Goal: Task Accomplishment & Management: Use online tool/utility

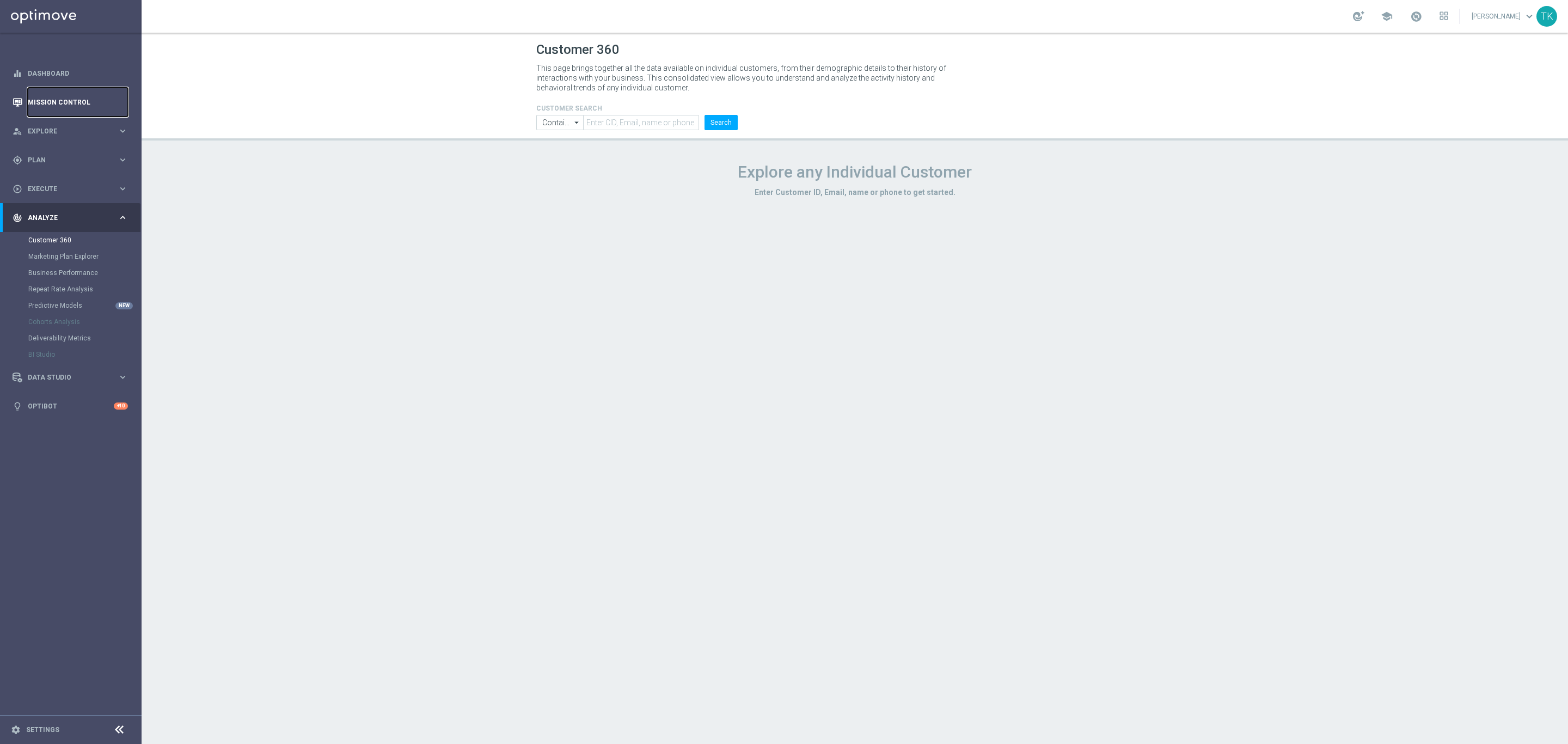
click at [55, 103] on link "Mission Control" at bounding box center [77, 102] width 100 height 29
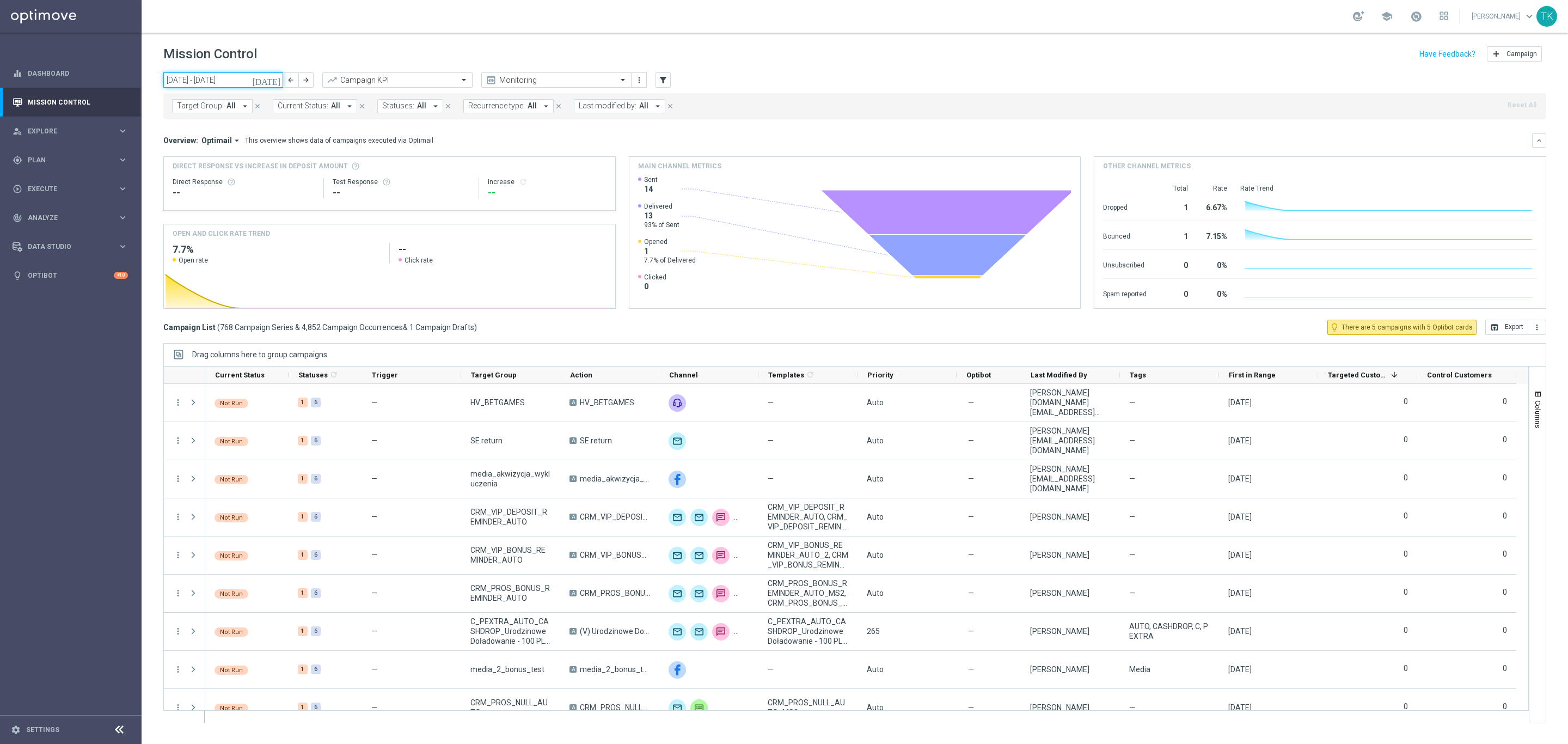
click at [253, 80] on input "[DATE] - [DATE]" at bounding box center [224, 80] width 120 height 15
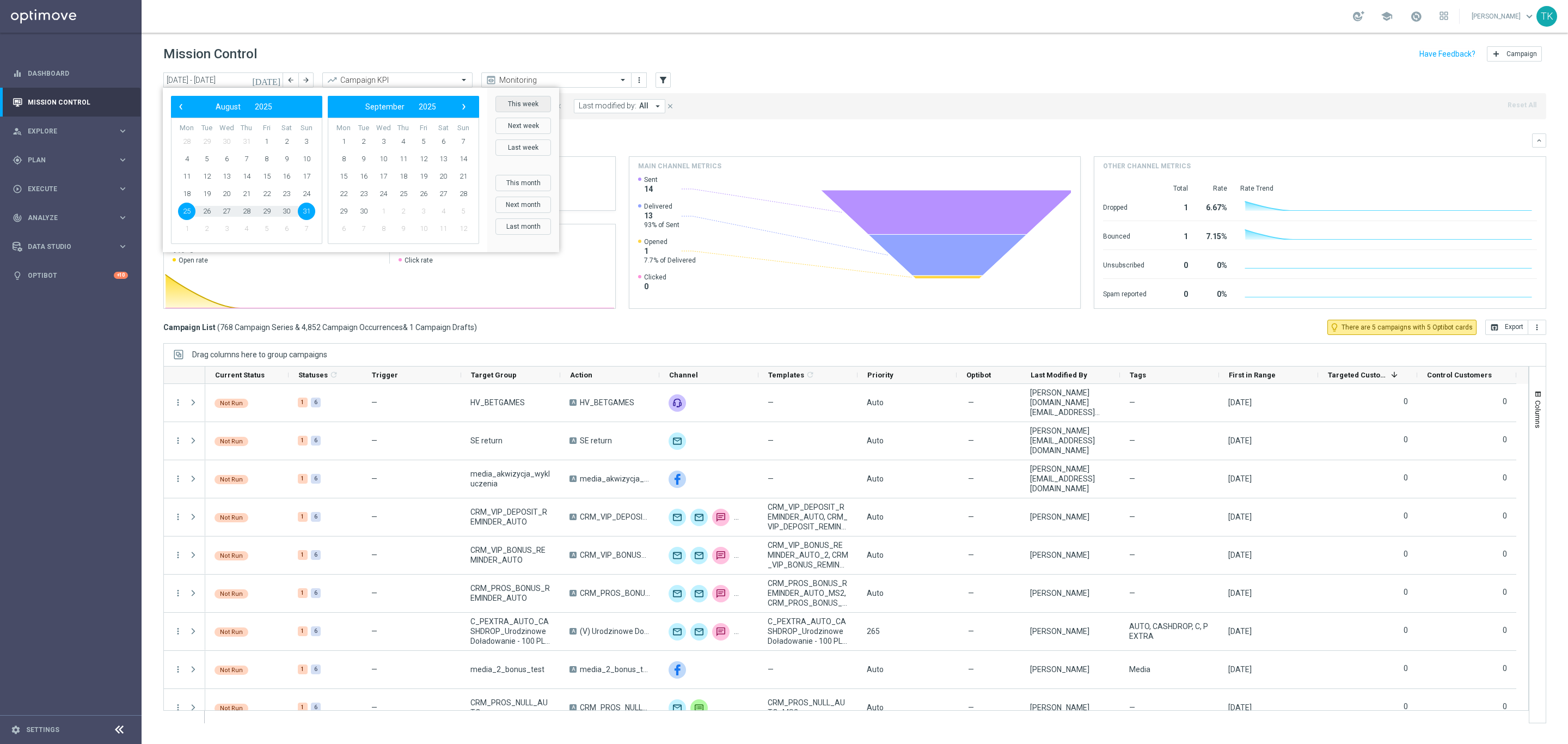
click at [518, 107] on button "This week" at bounding box center [523, 104] width 55 height 17
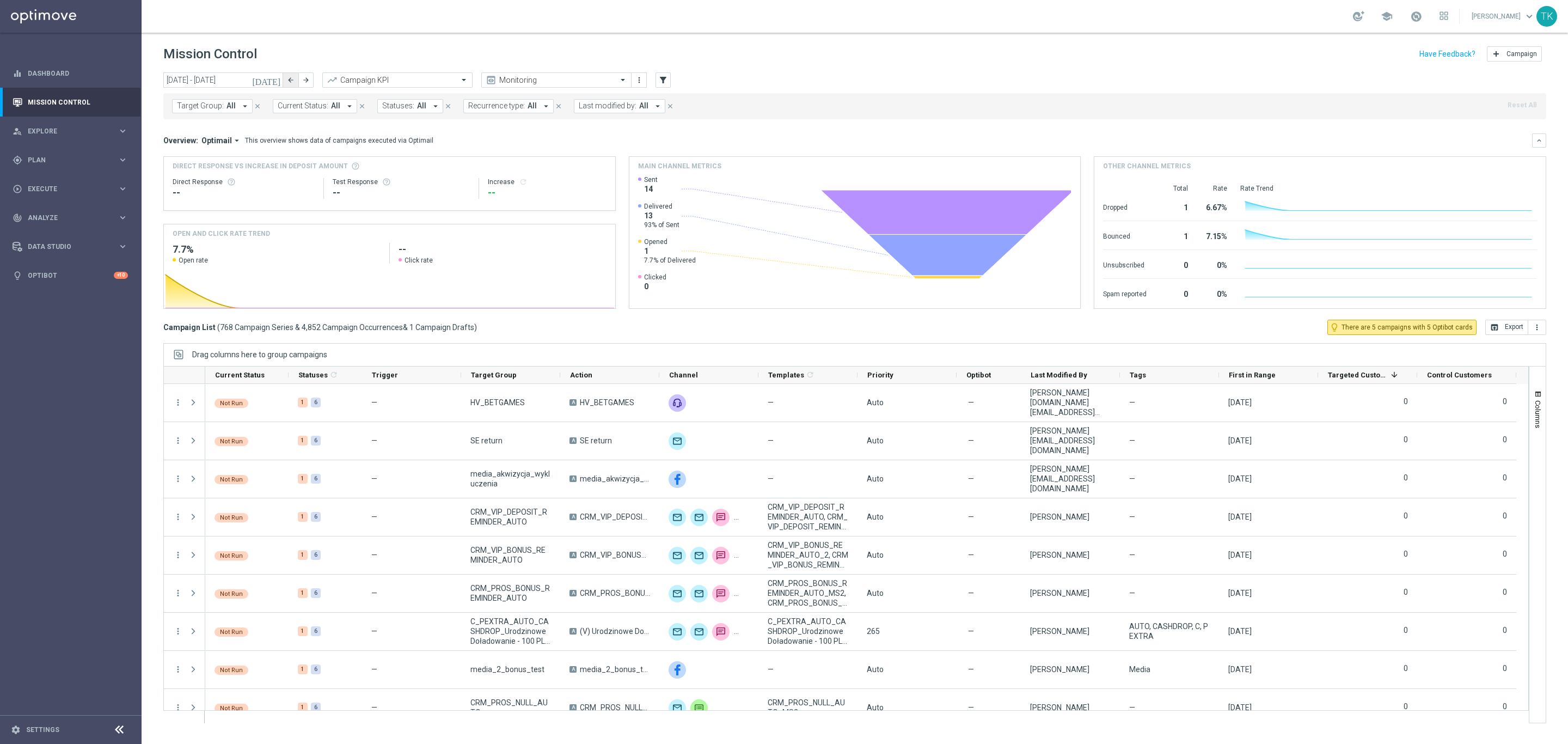
click at [289, 87] on button "arrow_back" at bounding box center [290, 80] width 15 height 15
type input "[DATE] - [DATE]"
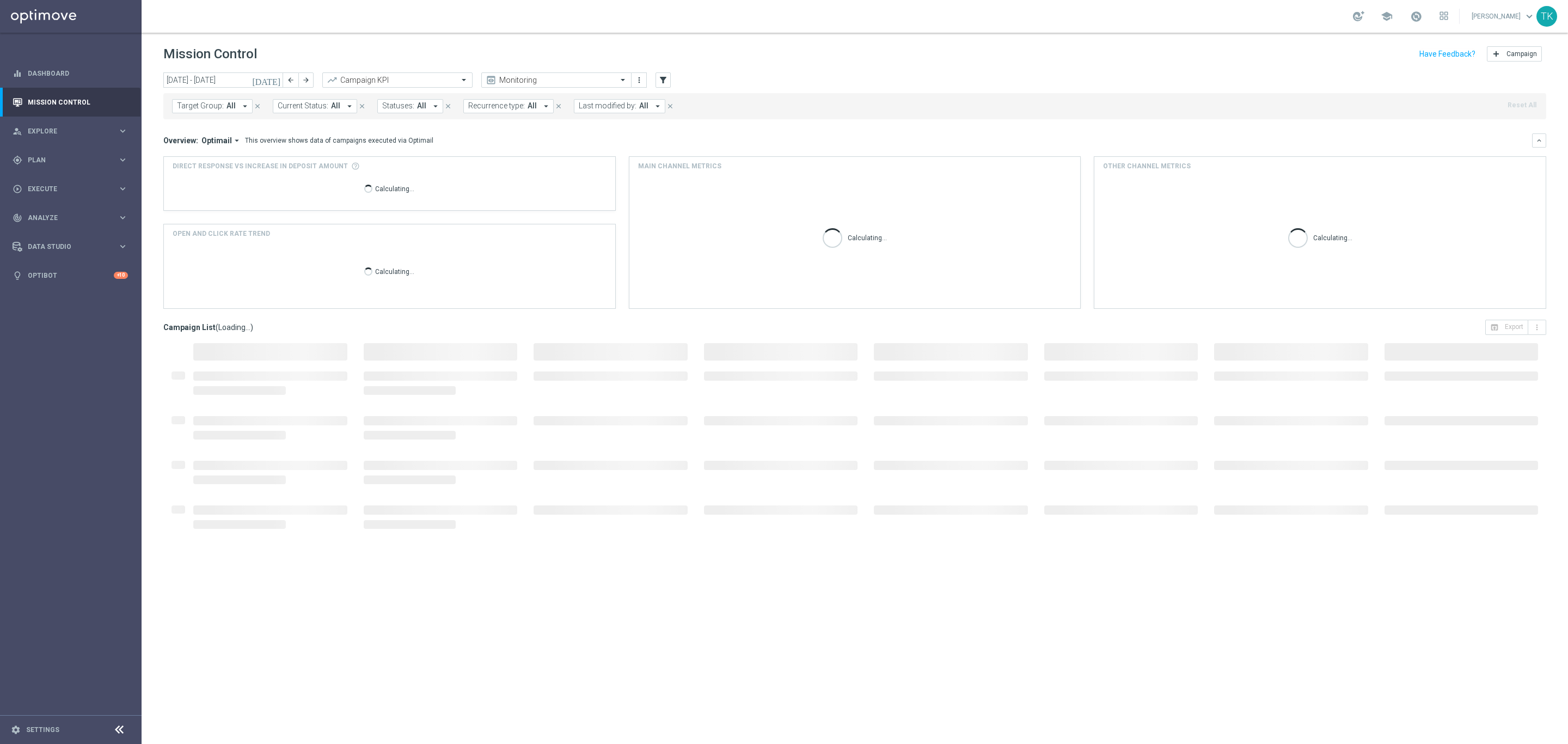
drag, startPoint x: 223, startPoint y: 106, endPoint x: 216, endPoint y: 111, distance: 8.6
click at [222, 105] on button "Target Group: All arrow_drop_down" at bounding box center [213, 106] width 81 height 14
click at [194, 132] on div at bounding box center [262, 127] width 161 height 11
click at [202, 173] on label "E_NH_AUTO_CASHBACK_GOLD_EVIP_5 do 250 PLN_WEEKLY" at bounding box center [273, 176] width 169 height 6
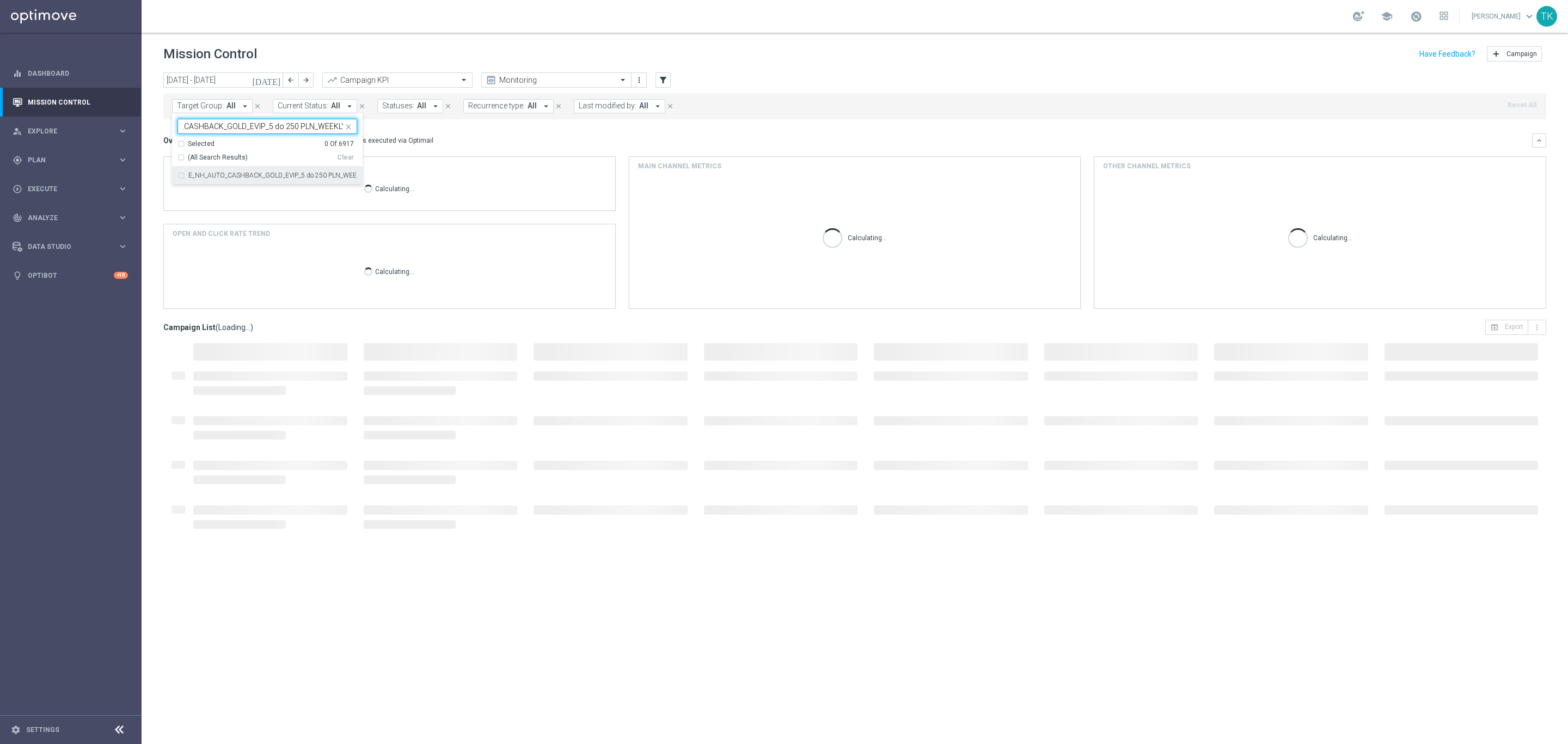
type input "E_NH_AUTO_CASHBACK_GOLD_EVIP_5 do 250 PLN_WEEKLY"
click at [156, 179] on div "[DATE] [DATE] - [DATE] arrow_back arrow_forward Campaign KPI trending_up Monito…" at bounding box center [854, 403] width 1427 height 662
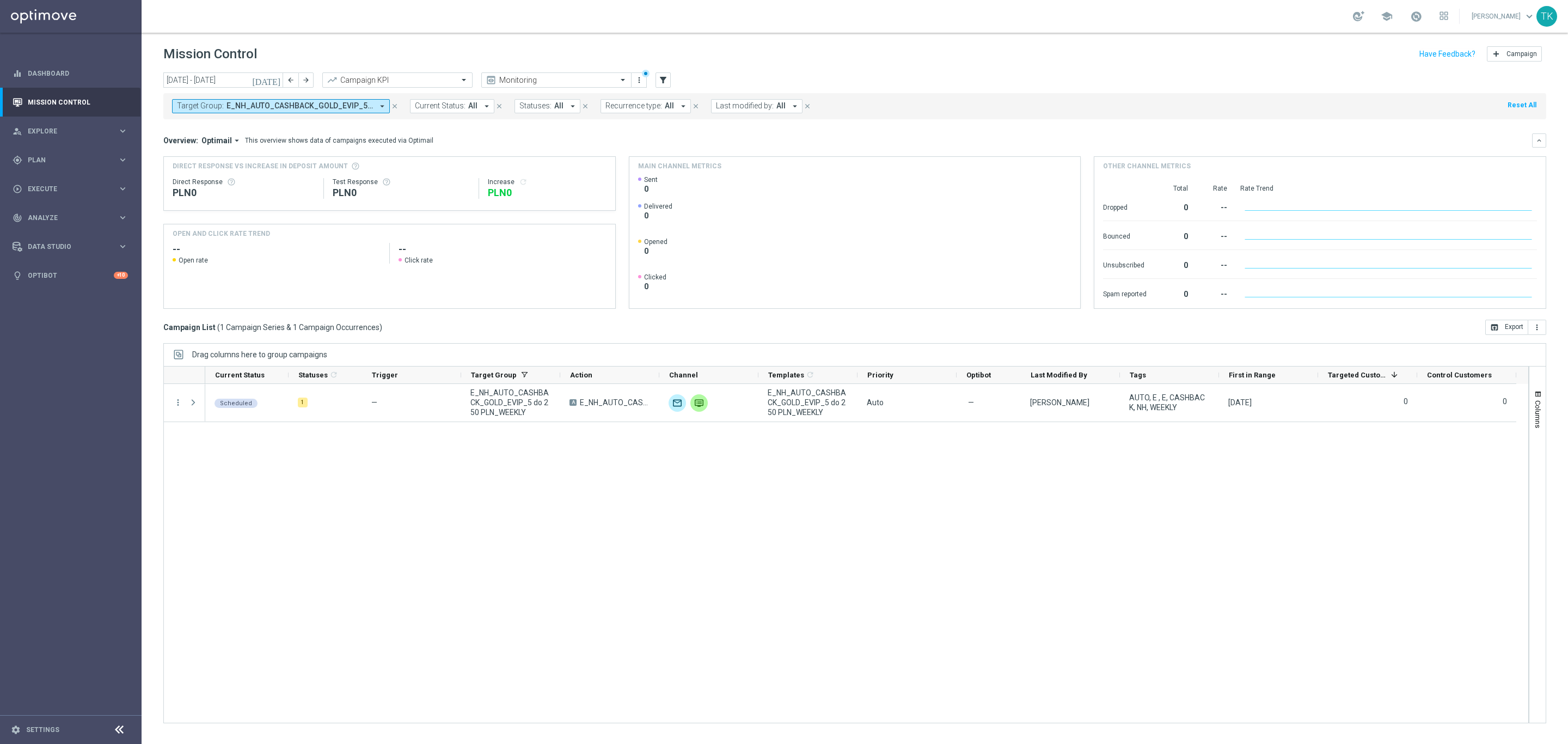
click at [291, 103] on span "E_NH_AUTO_CASHBACK_GOLD_EVIP_5 do 250 PLN_WEEKLY" at bounding box center [300, 106] width 146 height 9
drag, startPoint x: 343, startPoint y: 157, endPoint x: 265, endPoint y: 151, distance: 78.2
click at [0, 0] on div "Clear" at bounding box center [0, 0] width 0 height 0
click at [216, 125] on input "text" at bounding box center [263, 127] width 160 height 9
paste input "E_NL_AUTO_CASHBACK_GOLD_EVIP_5 do 250 PLN_WEEKLY"
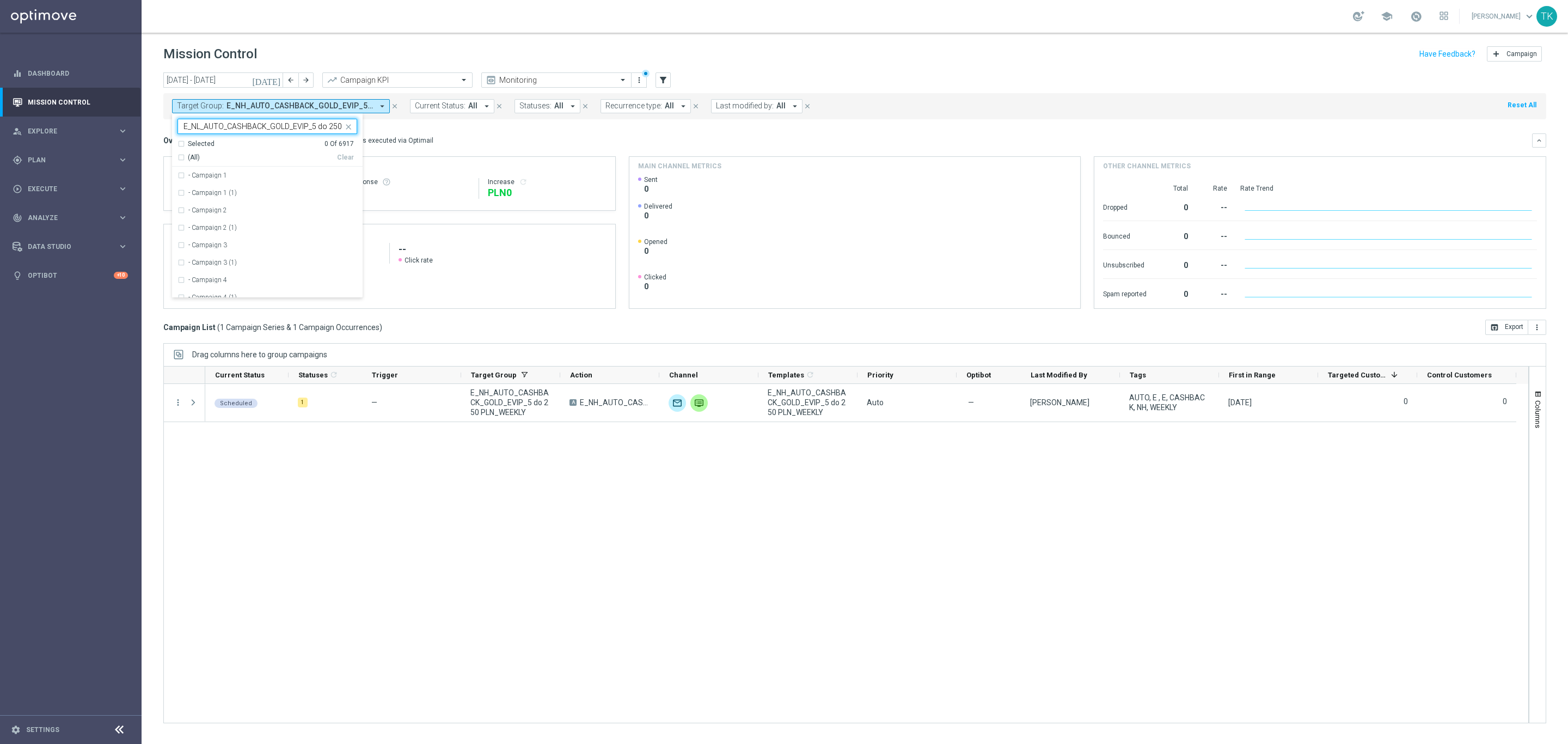
scroll to position [0, 43]
click at [214, 176] on label "E_NL_AUTO_CASHBACK_GOLD_EVIP_5 do 250 PLN_WEEKLY" at bounding box center [273, 176] width 169 height 6
type input "E_NL_AUTO_CASHBACK_GOLD_EVIP_5 do 250 PLN_WEEKLY"
click at [149, 130] on div "[DATE] [DATE] - [DATE] arrow_back arrow_forward Campaign KPI trending_up Monito…" at bounding box center [854, 403] width 1427 height 662
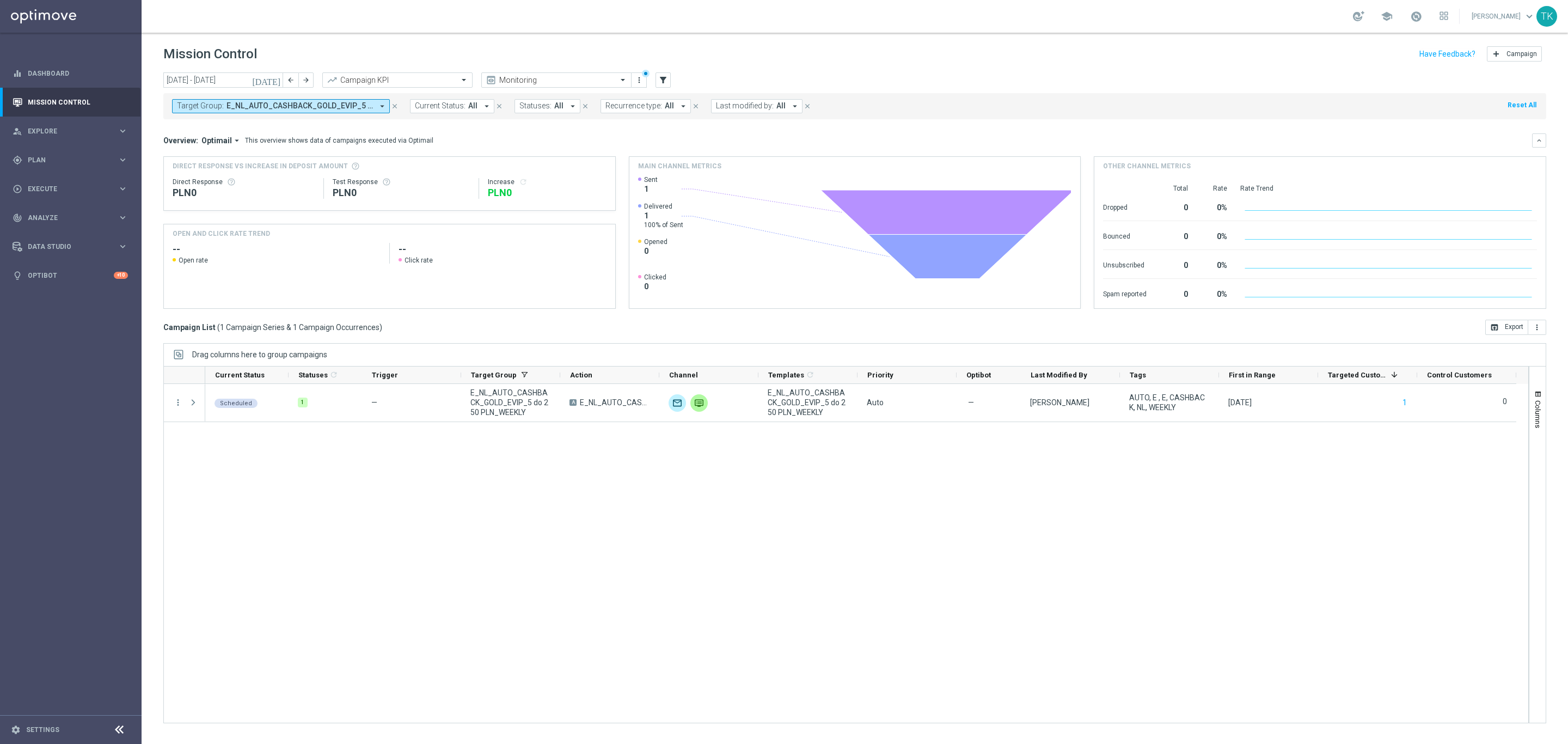
click at [314, 106] on span "E_NL_AUTO_CASHBACK_GOLD_EVIP_5 do 250 PLN_WEEKLY" at bounding box center [300, 106] width 146 height 9
click at [251, 123] on input "text" at bounding box center [263, 127] width 160 height 9
click at [243, 176] on label "E_NH_AUTO_CASHBACK_GOLD_EVIP_5 do 250 PLN_WEEKLY" at bounding box center [273, 176] width 169 height 6
type input "E_NH_AUTO_CASHBACK_GOLD_EVIP_5 do 250 PLN_WEEKLY"
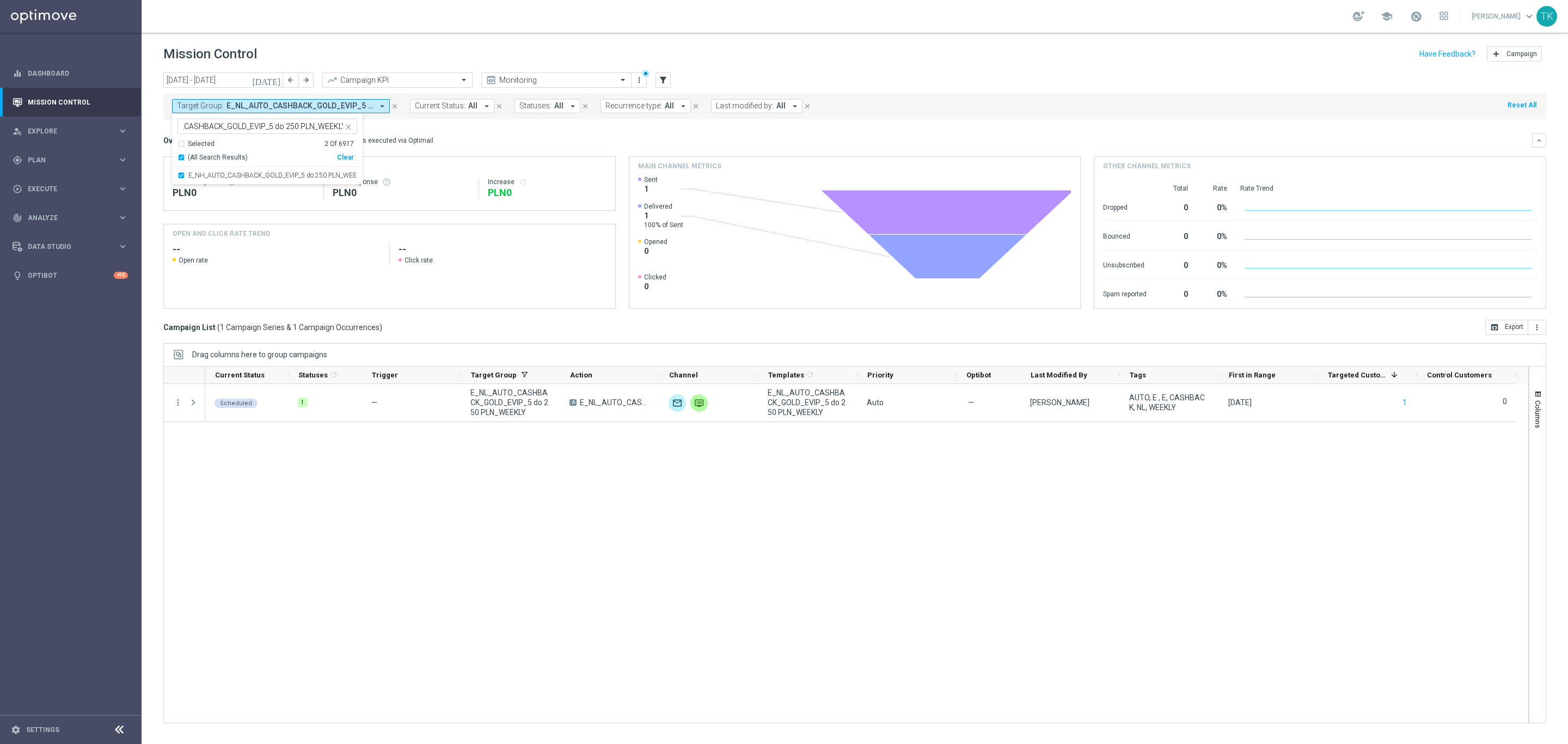
scroll to position [0, 0]
click at [151, 131] on div "[DATE] [DATE] - [DATE] arrow_back arrow_forward Campaign KPI trending_up Monito…" at bounding box center [854, 403] width 1427 height 662
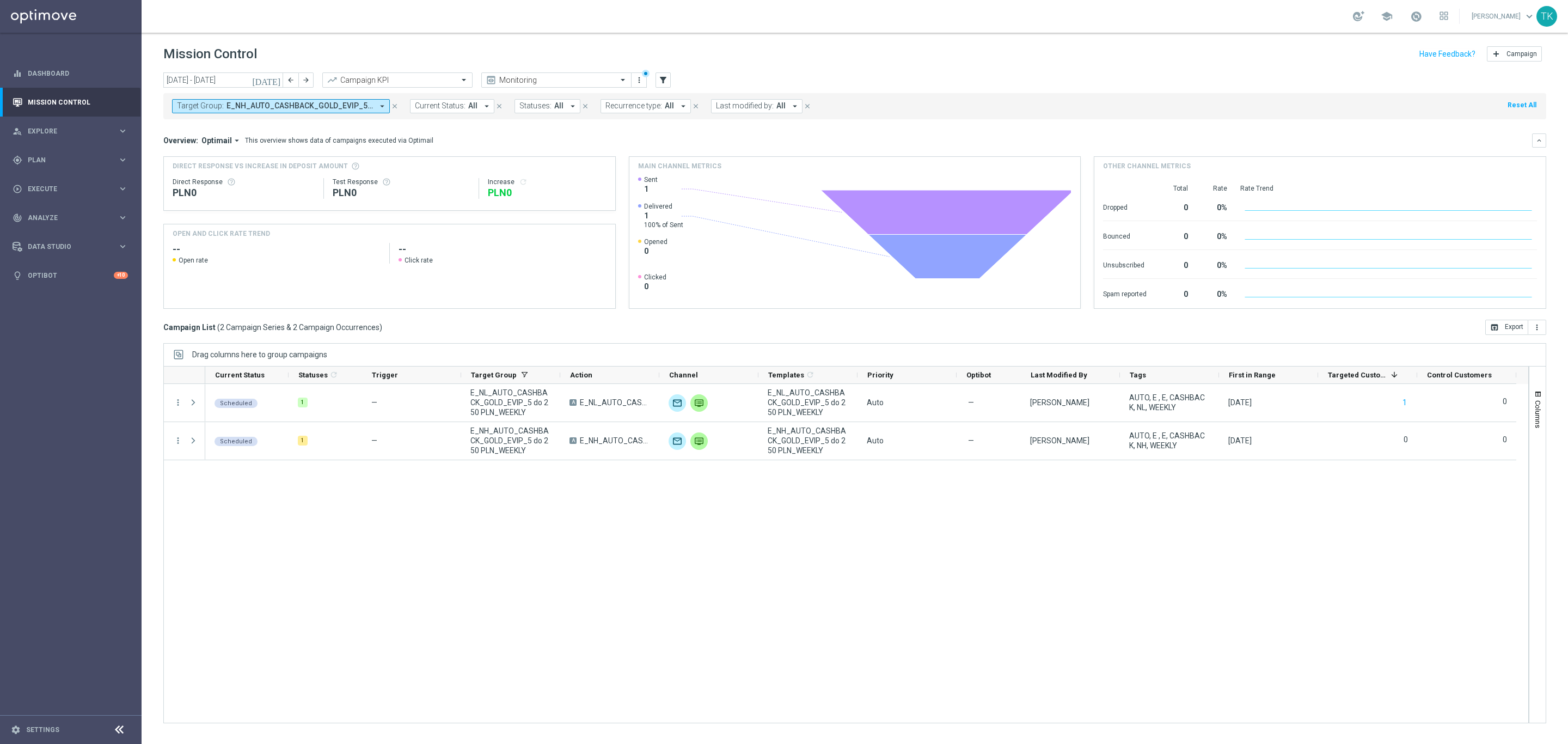
click at [298, 100] on button "Target Group: E_NH_AUTO_CASHBACK_GOLD_EVIP_5 do 250 PLN_WEEKLY, E_NL_AUTO_CASHB…" at bounding box center [281, 106] width 218 height 14
click at [0, 0] on div "Clear" at bounding box center [0, 0] width 0 height 0
click at [217, 128] on input "text" at bounding box center [263, 127] width 160 height 9
paste input "AUTO_DEPO_GOLD_EVIP_25"
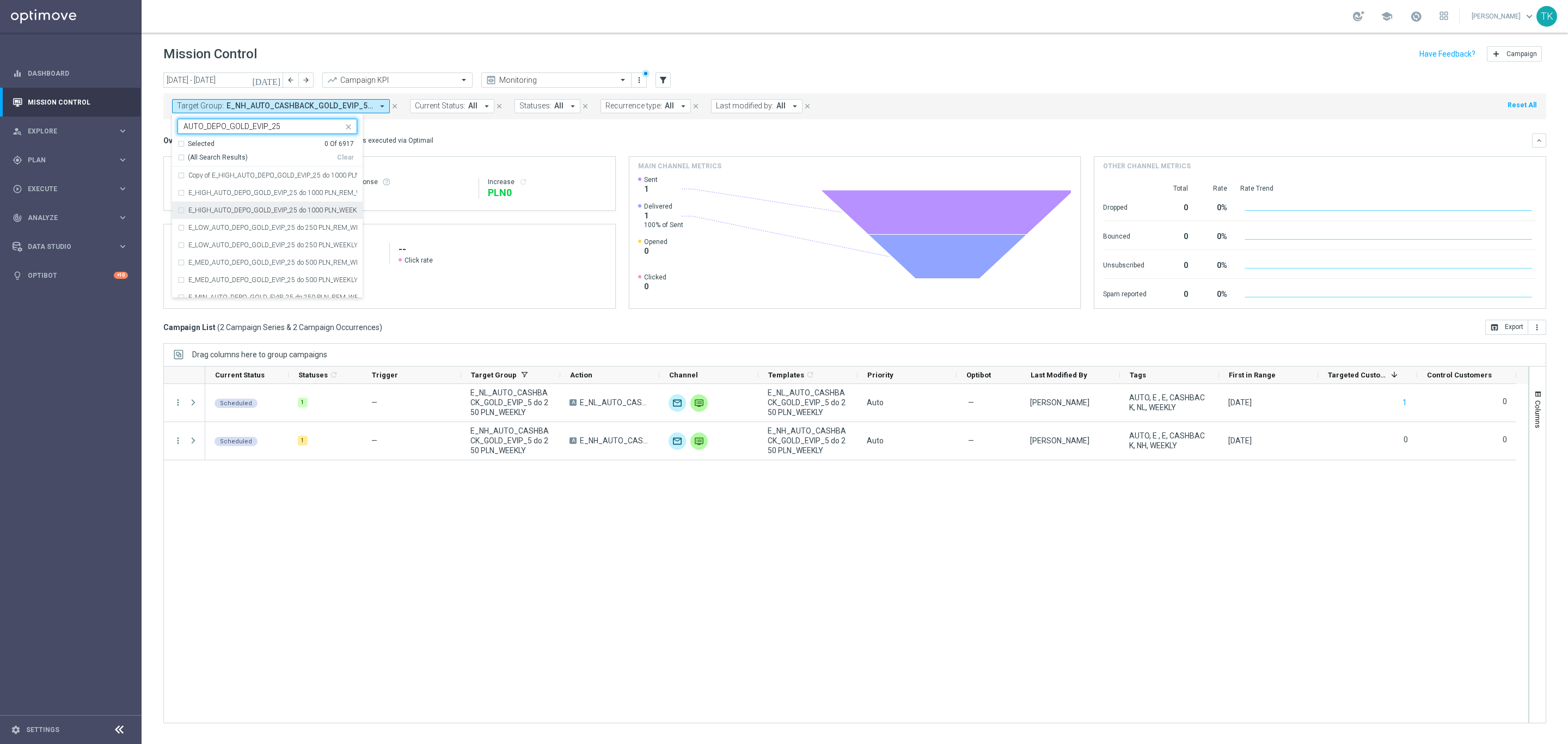
click at [218, 204] on div "E_HIGH_AUTO_DEPO_GOLD_EVIP_25 do 1000 PLN_WEEKLY" at bounding box center [267, 210] width 179 height 17
type input "AUTO_DEPO_GOLD_EVIP_25"
click at [218, 243] on label "E_LOW_AUTO_DEPO_GOLD_EVIP_25 do 250 PLN_WEEKLY" at bounding box center [273, 245] width 169 height 6
click at [213, 282] on label "E_MED_AUTO_DEPO_GOLD_EVIP_25 do 500 PLN_WEEKLY" at bounding box center [273, 280] width 169 height 6
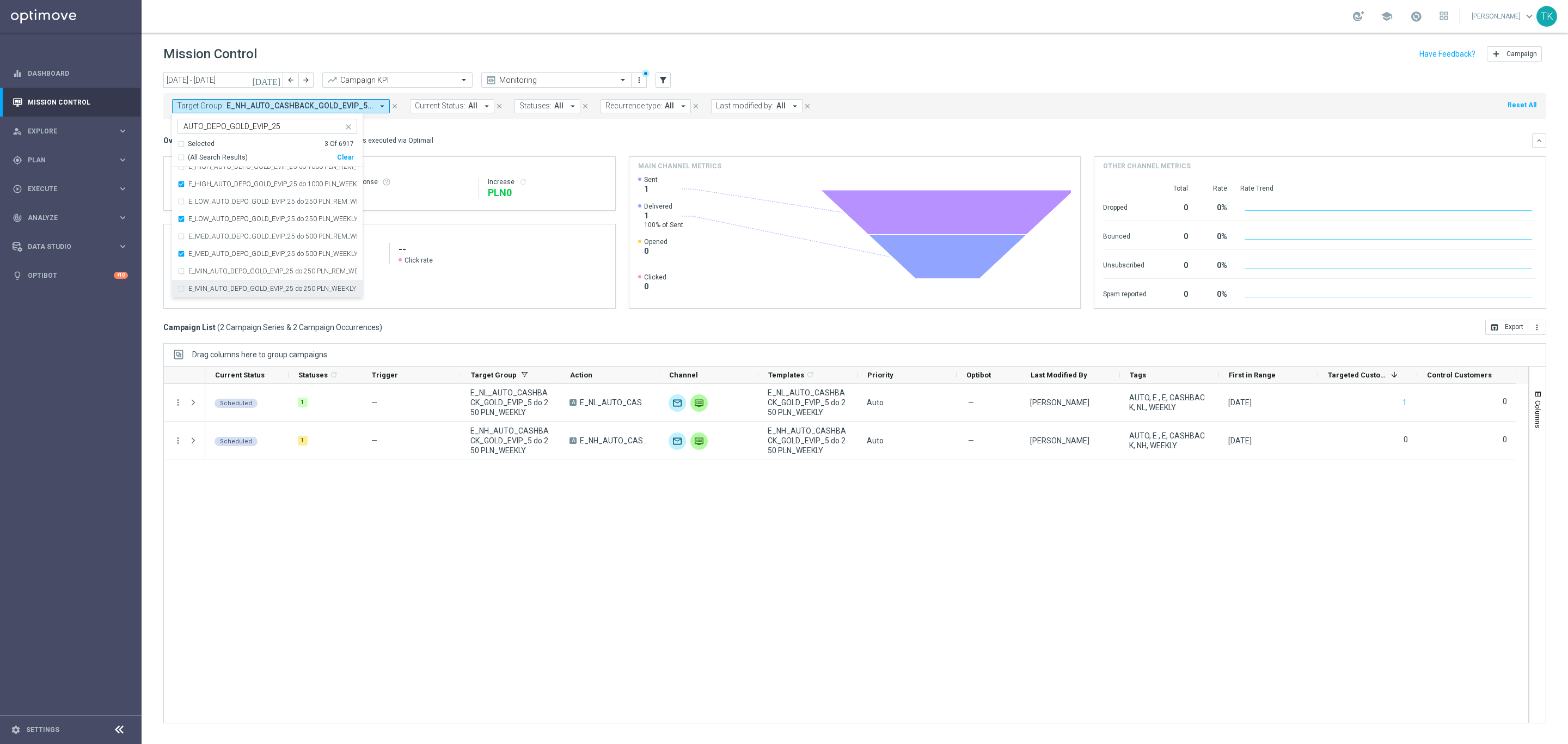
click at [205, 283] on div "E_MIN_AUTO_DEPO_GOLD_EVIP_25 do 250 PLN_WEEKLY" at bounding box center [267, 289] width 179 height 17
click at [157, 202] on div "[DATE] [DATE] - [DATE] arrow_back arrow_forward Campaign KPI trending_up Monito…" at bounding box center [854, 403] width 1427 height 662
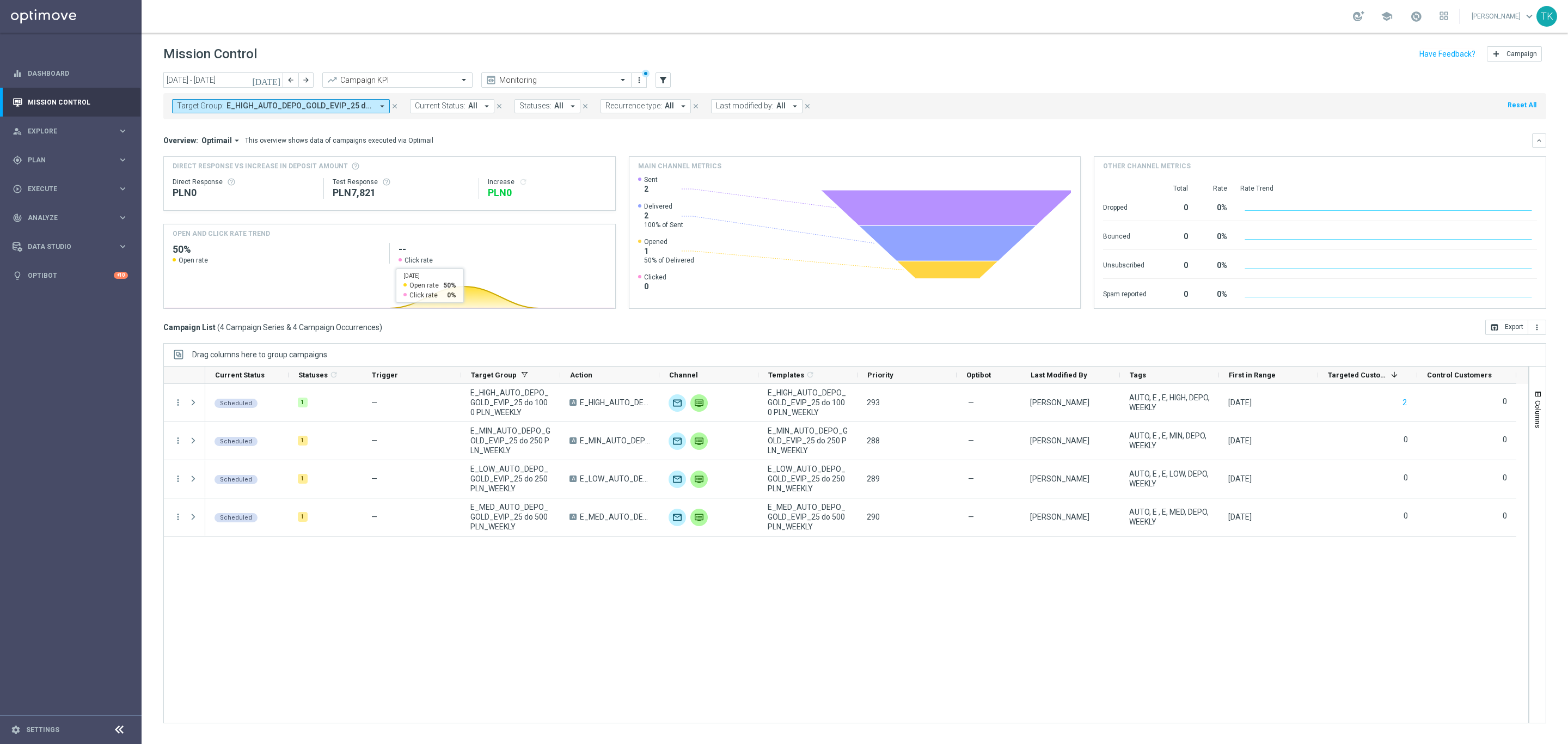
click at [328, 105] on span "E_HIGH_AUTO_DEPO_GOLD_EVIP_25 do 1000 PLN_WEEKLY, E_LOW_AUTO_DEPO_GOLD_EVIP_25 …" at bounding box center [300, 106] width 146 height 9
click at [0, 0] on div "Clear" at bounding box center [0, 0] width 0 height 0
click at [194, 127] on input "text" at bounding box center [263, 127] width 160 height 9
paste input "AUTO_DEPO_SILVER_EVIP_25"
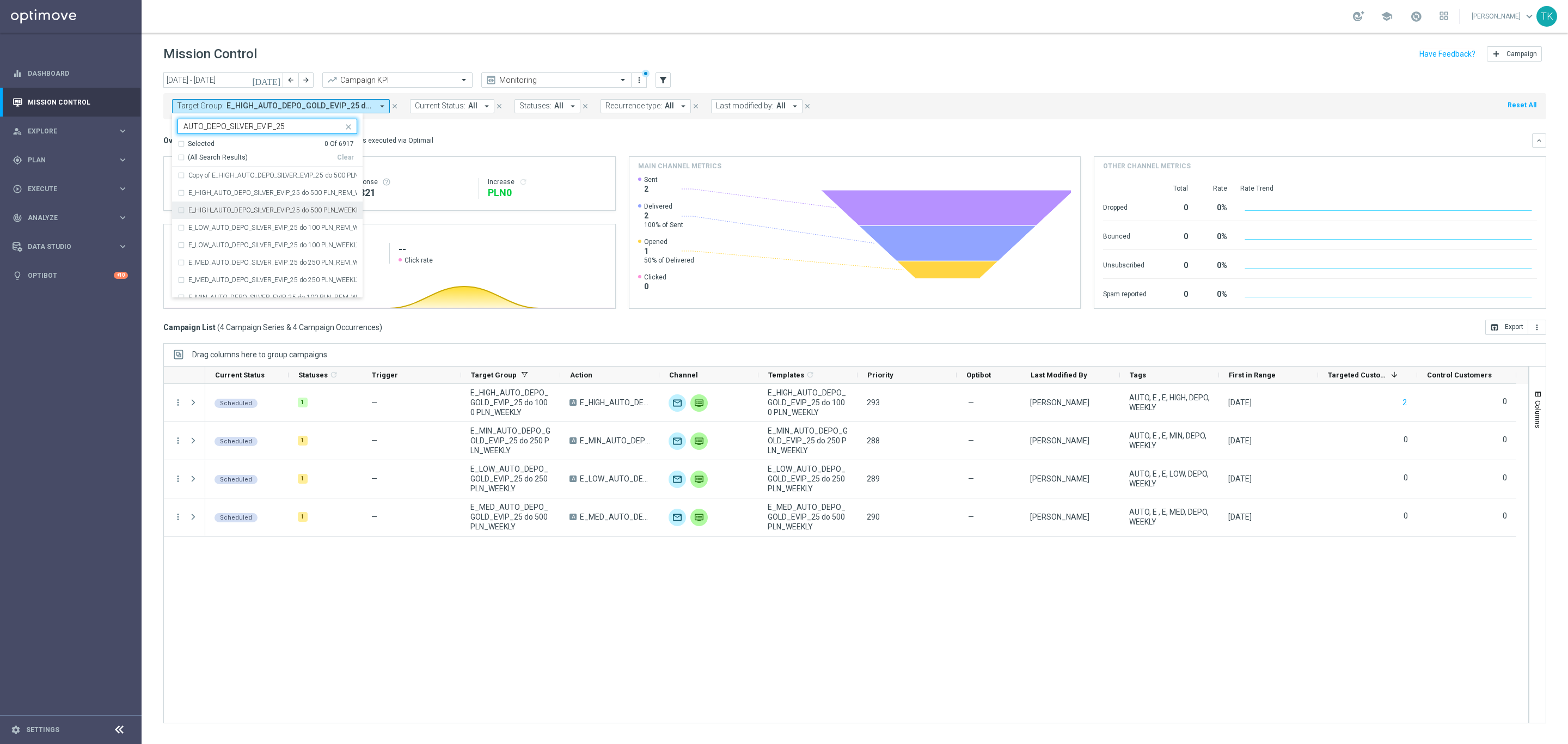
click at [220, 211] on label "E_HIGH_AUTO_DEPO_SILVER_EVIP_25 do 500 PLN_WEEKLY" at bounding box center [273, 210] width 169 height 6
type input "AUTO_DEPO_SILVER_EVIP_25"
click at [220, 245] on label "E_LOW_AUTO_DEPO_SILVER_EVIP_25 do 100 PLN_WEEKLY" at bounding box center [273, 245] width 169 height 6
click at [216, 278] on label "E_MED_AUTO_DEPO_SILVER_EVIP_25 do 250 PLN_WEEKLY" at bounding box center [273, 280] width 169 height 6
click at [194, 286] on label "E_MIN_AUTO_DEPO_SILVER_EVIP_25 do 100 PLN_WEEKLY" at bounding box center [273, 289] width 169 height 6
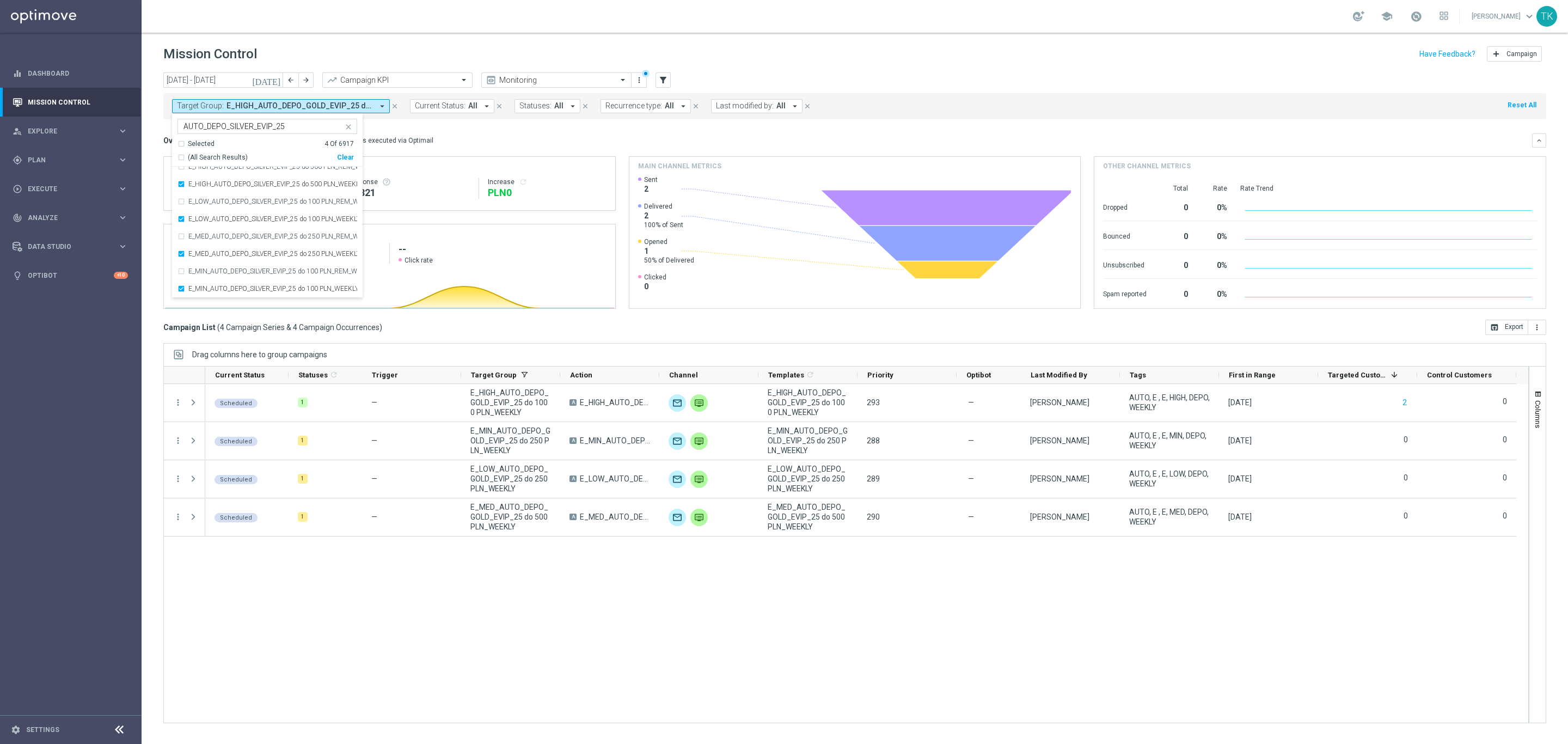
click at [153, 181] on div "[DATE] [DATE] - [DATE] arrow_back arrow_forward Campaign KPI trending_up Monito…" at bounding box center [854, 403] width 1427 height 662
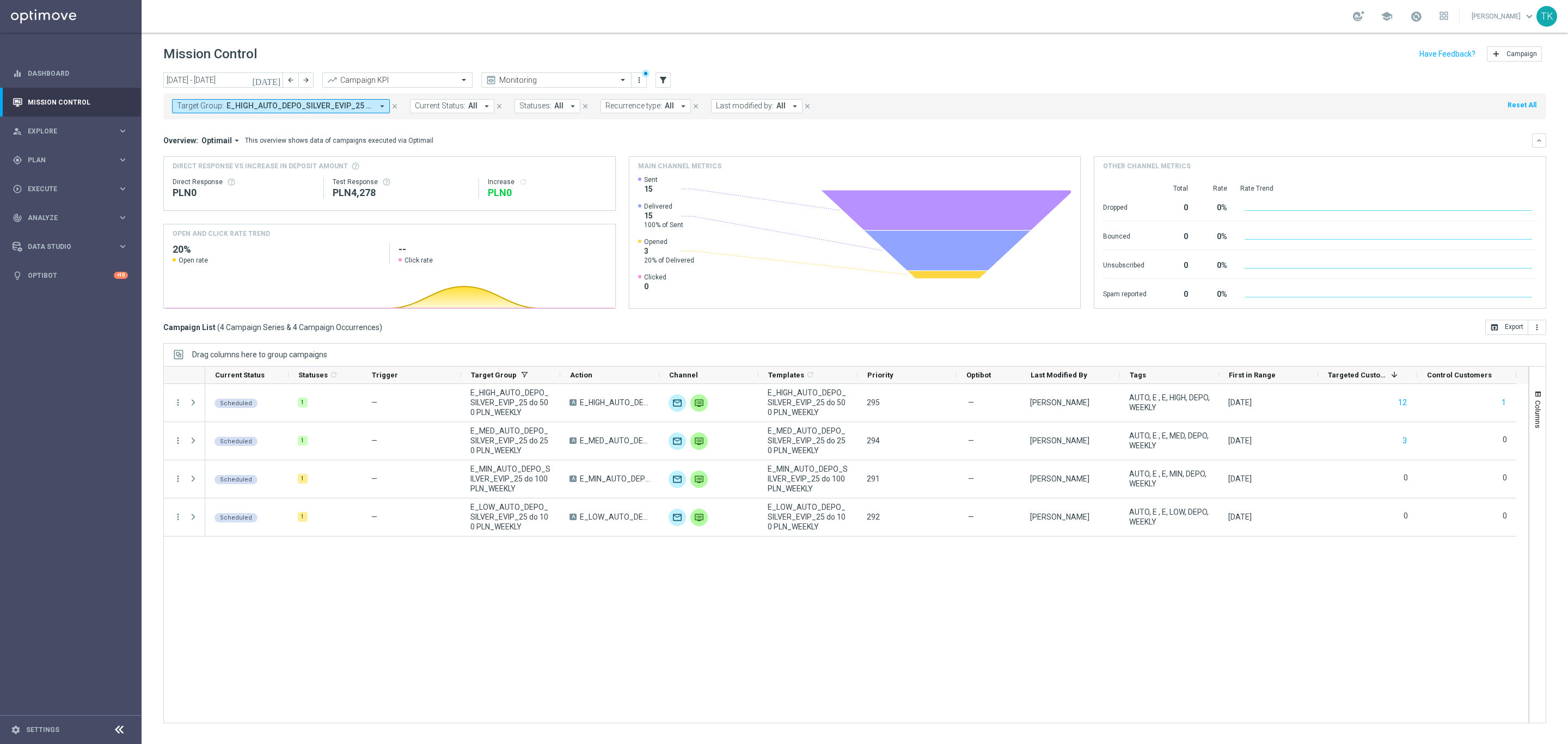
click at [295, 101] on span "E_HIGH_AUTO_DEPO_SILVER_EVIP_25 do 500 PLN_WEEKLY, E_LOW_AUTO_DEPO_SILVER_EVIP_…" at bounding box center [300, 106] width 146 height 9
click at [0, 0] on div "Clear" at bounding box center [0, 0] width 0 height 0
click at [258, 127] on input "text" at bounding box center [263, 127] width 160 height 9
paste input "E_ALL_AUTO_DEPO_GOLD_EVIP_REA_50 do 1000 PLN_WEEKLY"
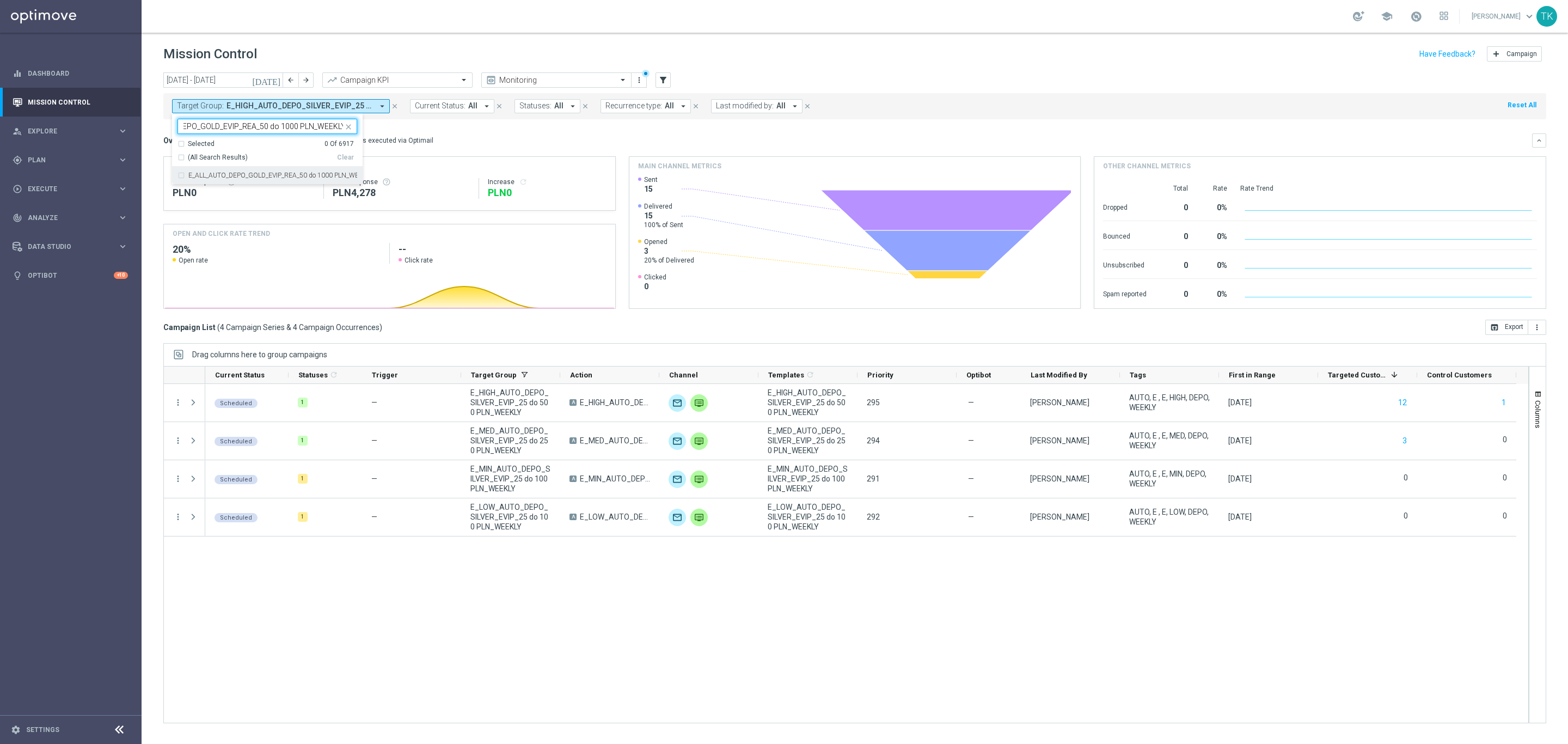
click at [226, 181] on div "E_ALL_AUTO_DEPO_GOLD_EVIP_REA_50 do 1000 PLN_WEEKLY" at bounding box center [267, 176] width 179 height 17
type input "E_ALL_AUTO_DEPO_GOLD_EVIP_REA_50 do 1000 PLN_WEEKLY"
click at [152, 145] on div "[DATE] [DATE] - [DATE] arrow_back arrow_forward Campaign KPI trending_up Monito…" at bounding box center [854, 403] width 1427 height 662
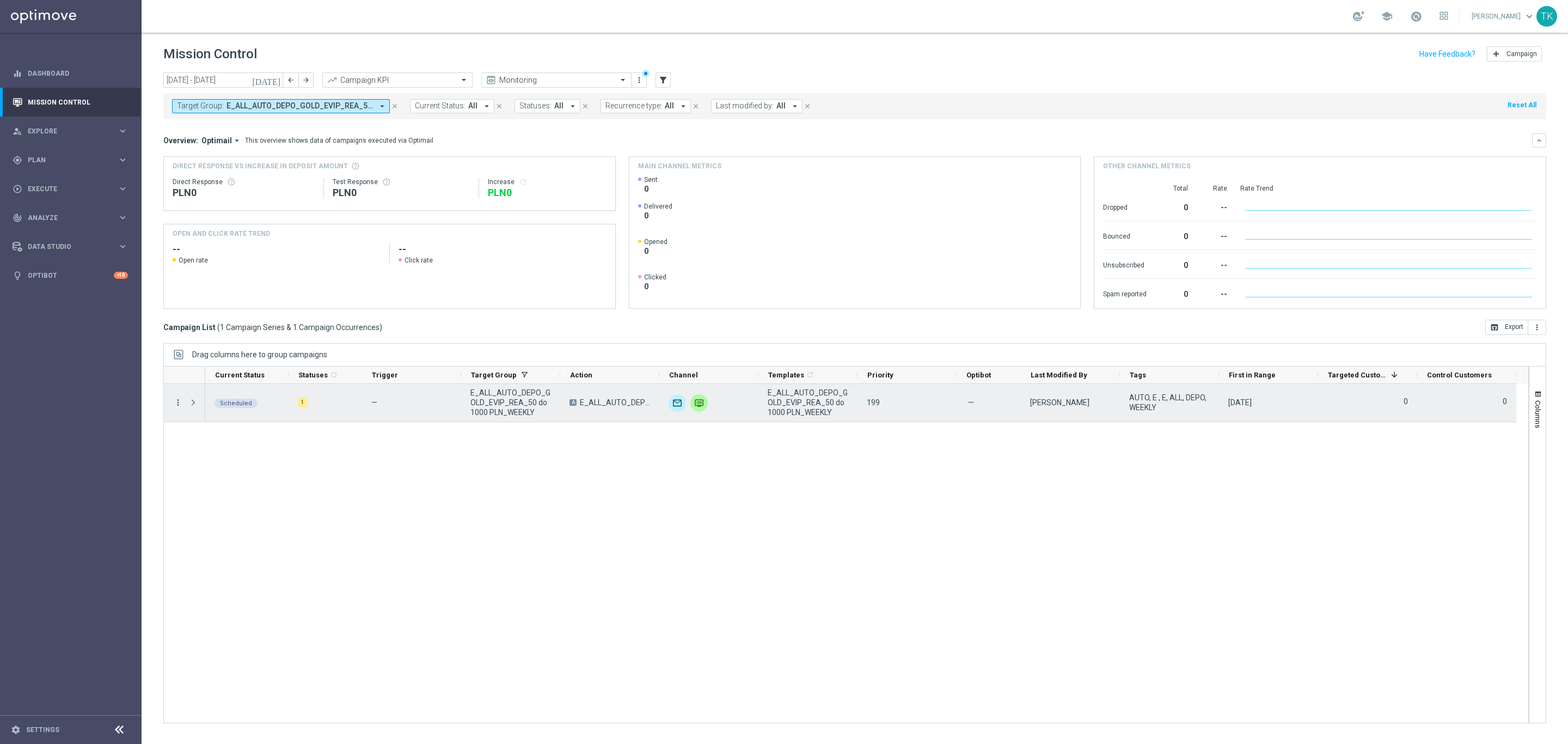
click at [173, 404] on icon "more_vert" at bounding box center [178, 402] width 9 height 9
click at [239, 449] on div "join_inner Eligibility & Exclusion" at bounding box center [244, 456] width 122 height 15
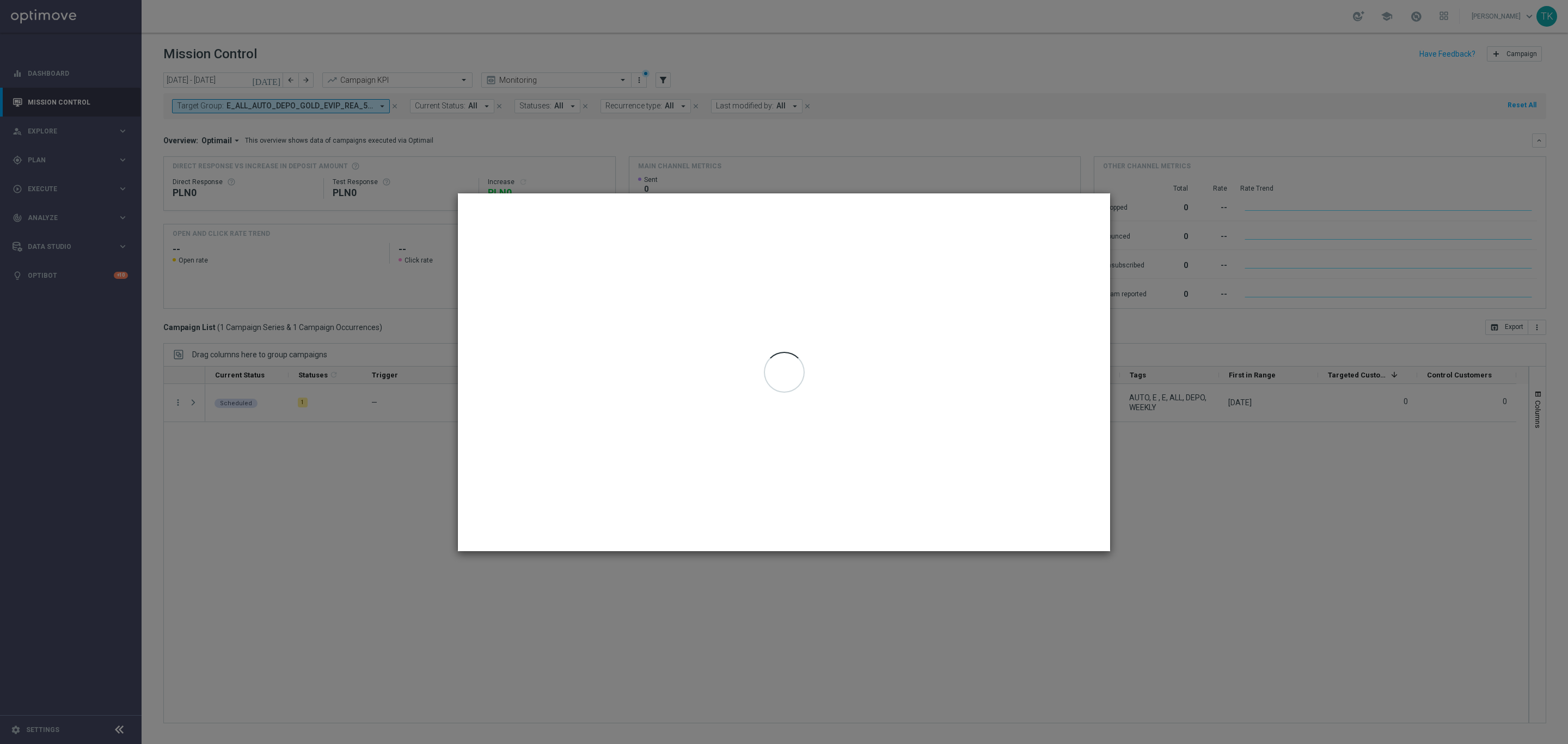
type input "[DATE] - [DATE]"
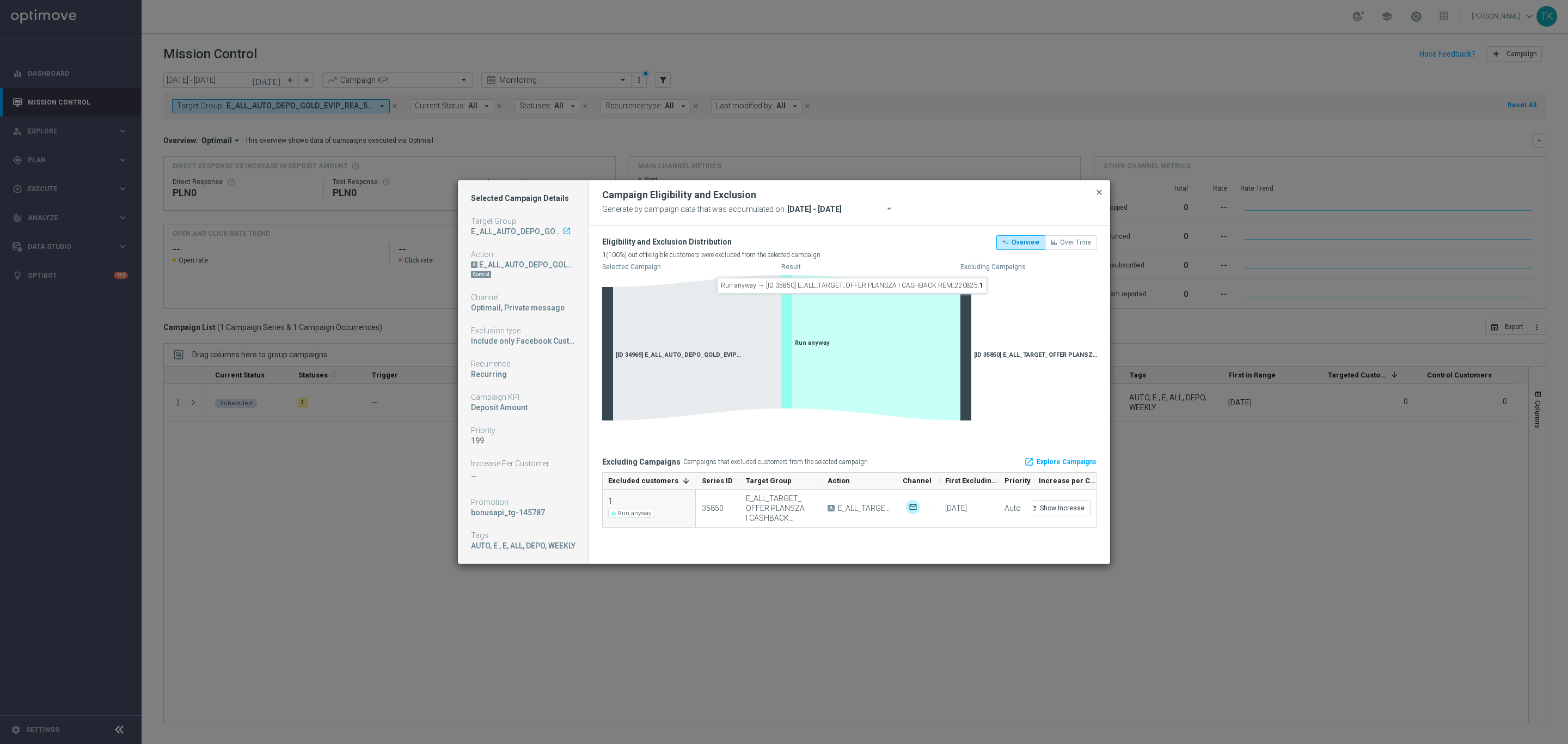
click at [1096, 193] on span "close" at bounding box center [1099, 192] width 9 height 9
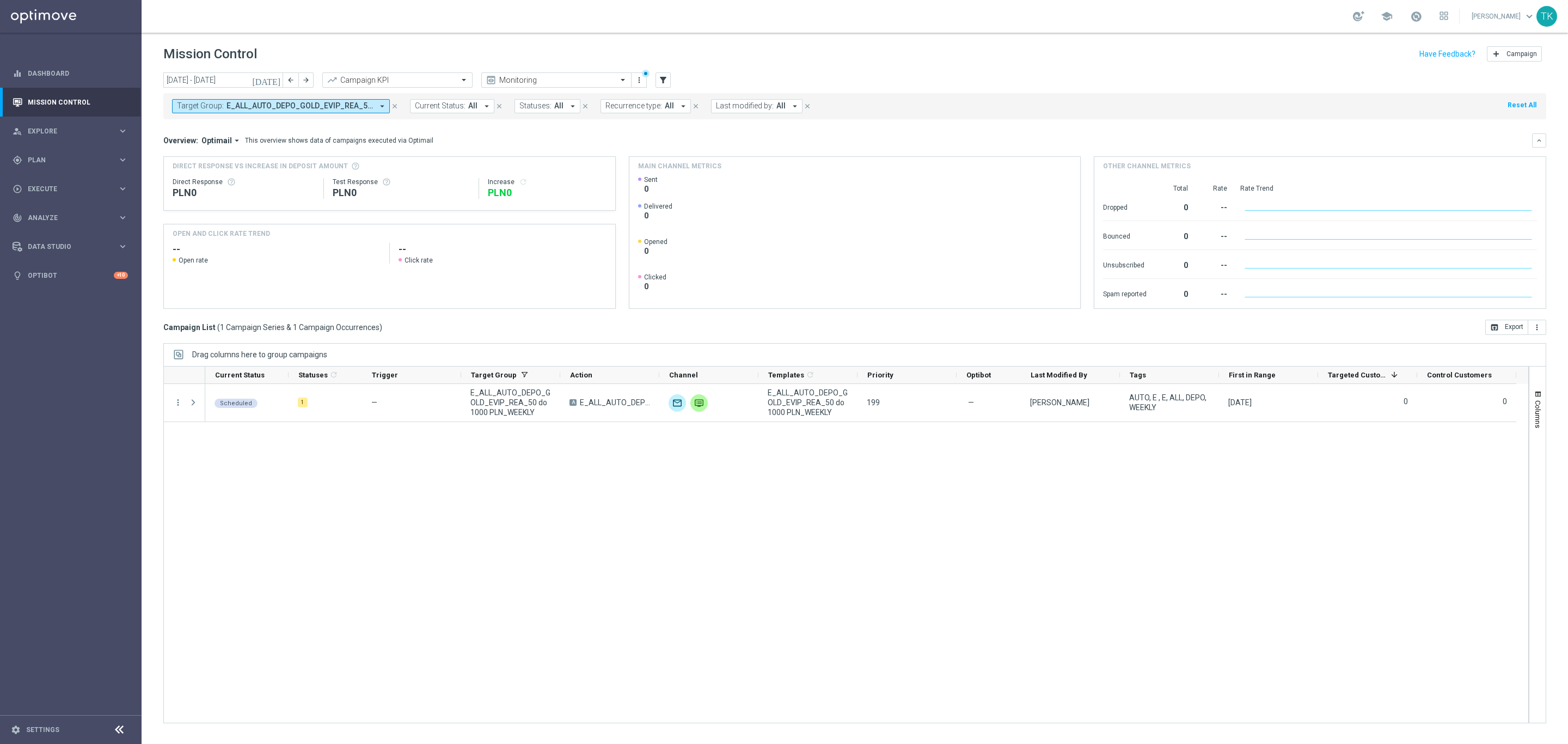
click at [296, 109] on span "E_ALL_AUTO_DEPO_GOLD_EVIP_REA_50 do 1000 PLN_WEEKLY" at bounding box center [300, 106] width 146 height 9
click at [0, 0] on div "Clear" at bounding box center [0, 0] width 0 height 0
click at [257, 122] on div at bounding box center [260, 126] width 165 height 13
paste input "E_ALL_AUTO_DEPO_SILVER_EVIP_REA_50 do 500 PLN_WEEKLY"
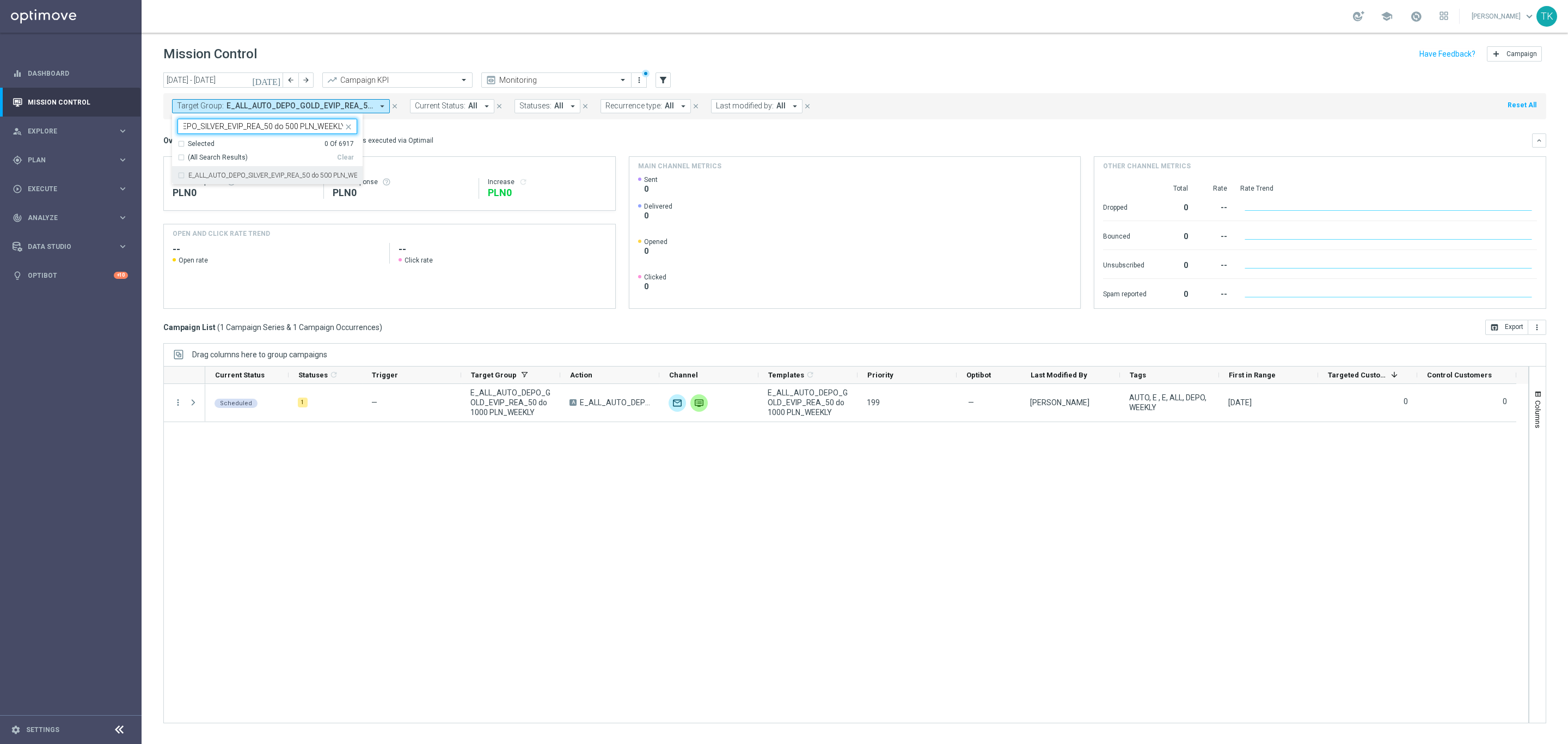
click at [214, 179] on div "E_ALL_AUTO_DEPO_SILVER_EVIP_REA_50 do 500 PLN_WEEKLY" at bounding box center [267, 176] width 179 height 17
type input "E_ALL_AUTO_DEPO_SILVER_EVIP_REA_50 do 500 PLN_WEEKLY"
click at [148, 133] on div "[DATE] [DATE] - [DATE] arrow_back arrow_forward Campaign KPI trending_up Monito…" at bounding box center [854, 403] width 1427 height 662
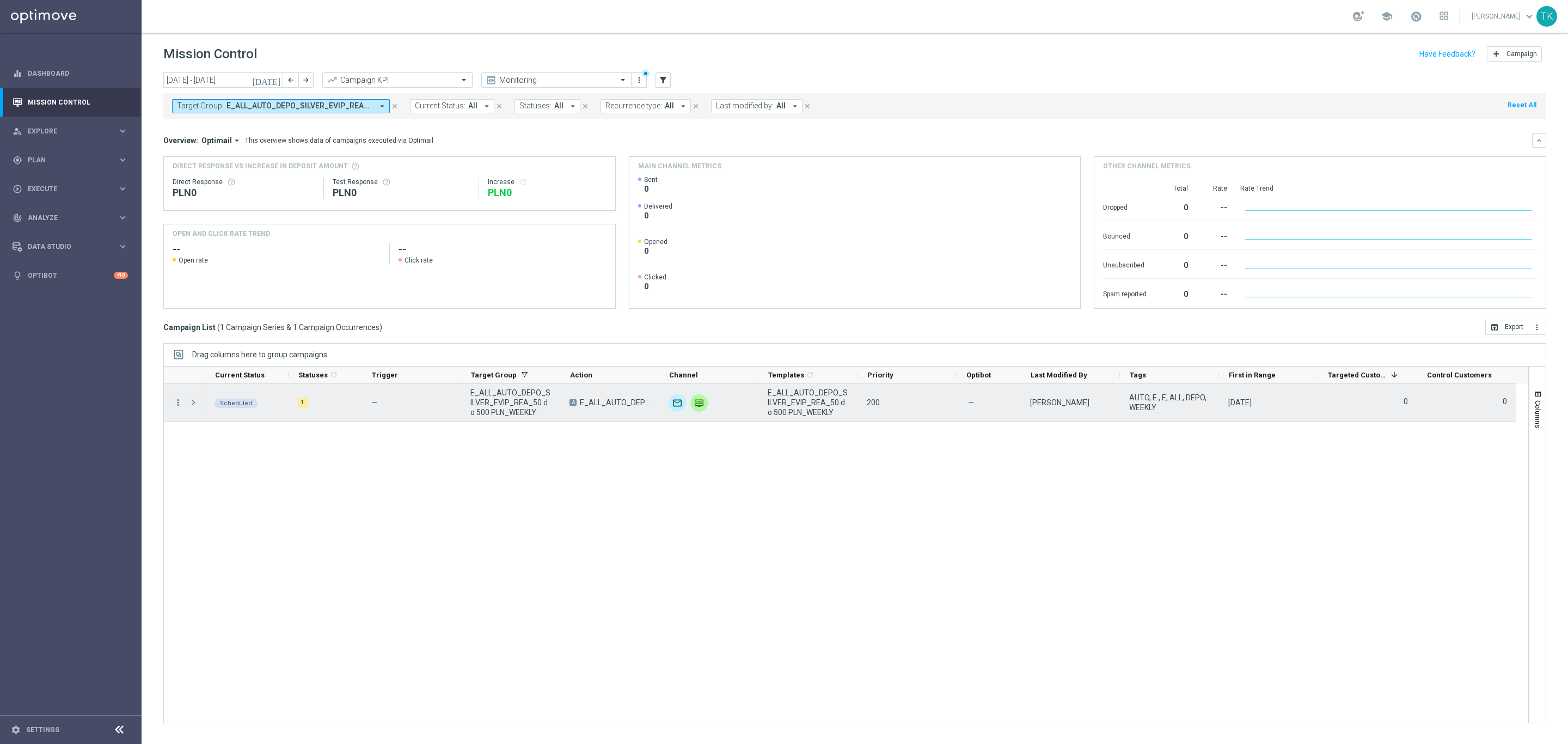
click at [178, 406] on icon "more_vert" at bounding box center [178, 402] width 9 height 9
click at [233, 453] on span "Eligibility & Exclusion" at bounding box center [232, 456] width 65 height 8
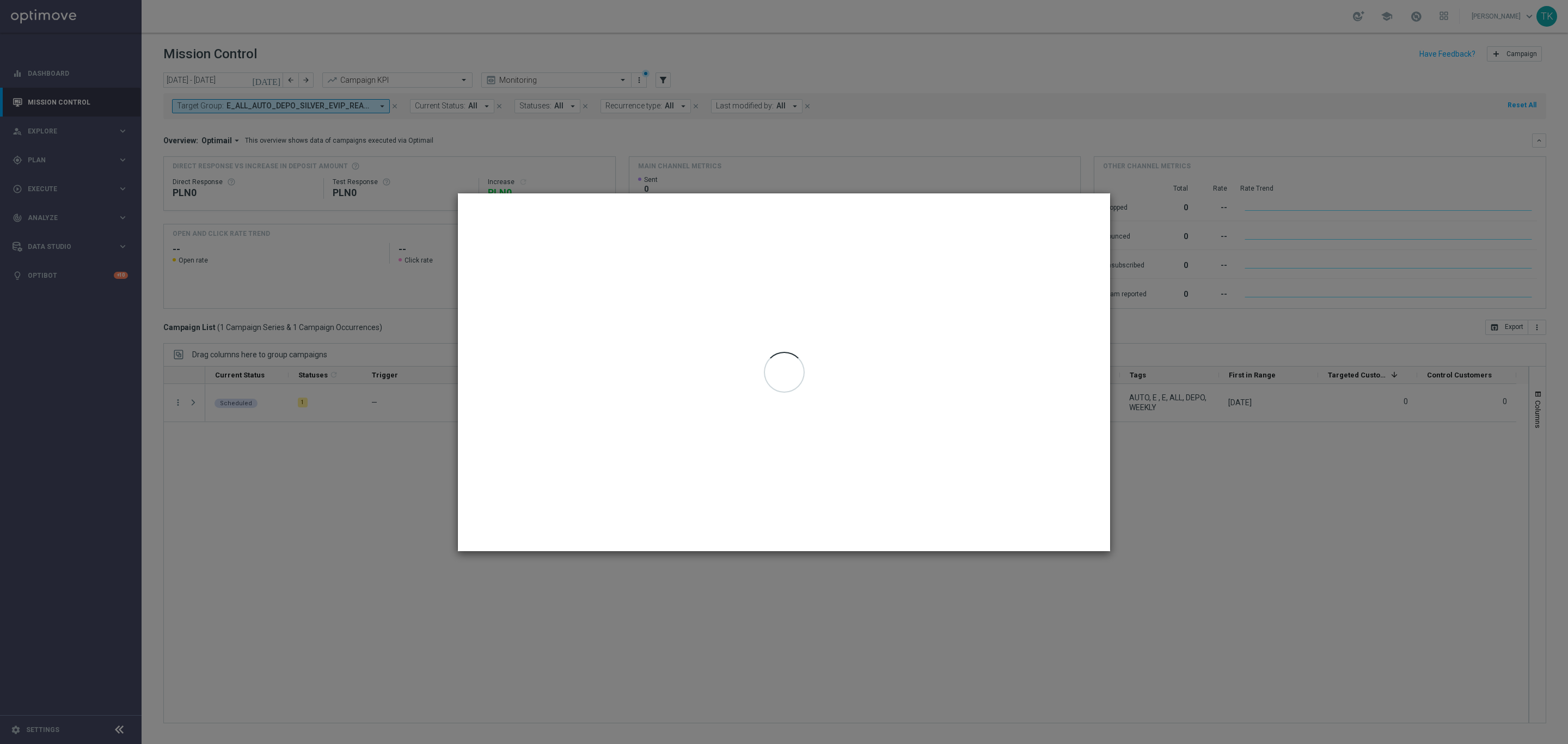
type input "[DATE] - [DATE]"
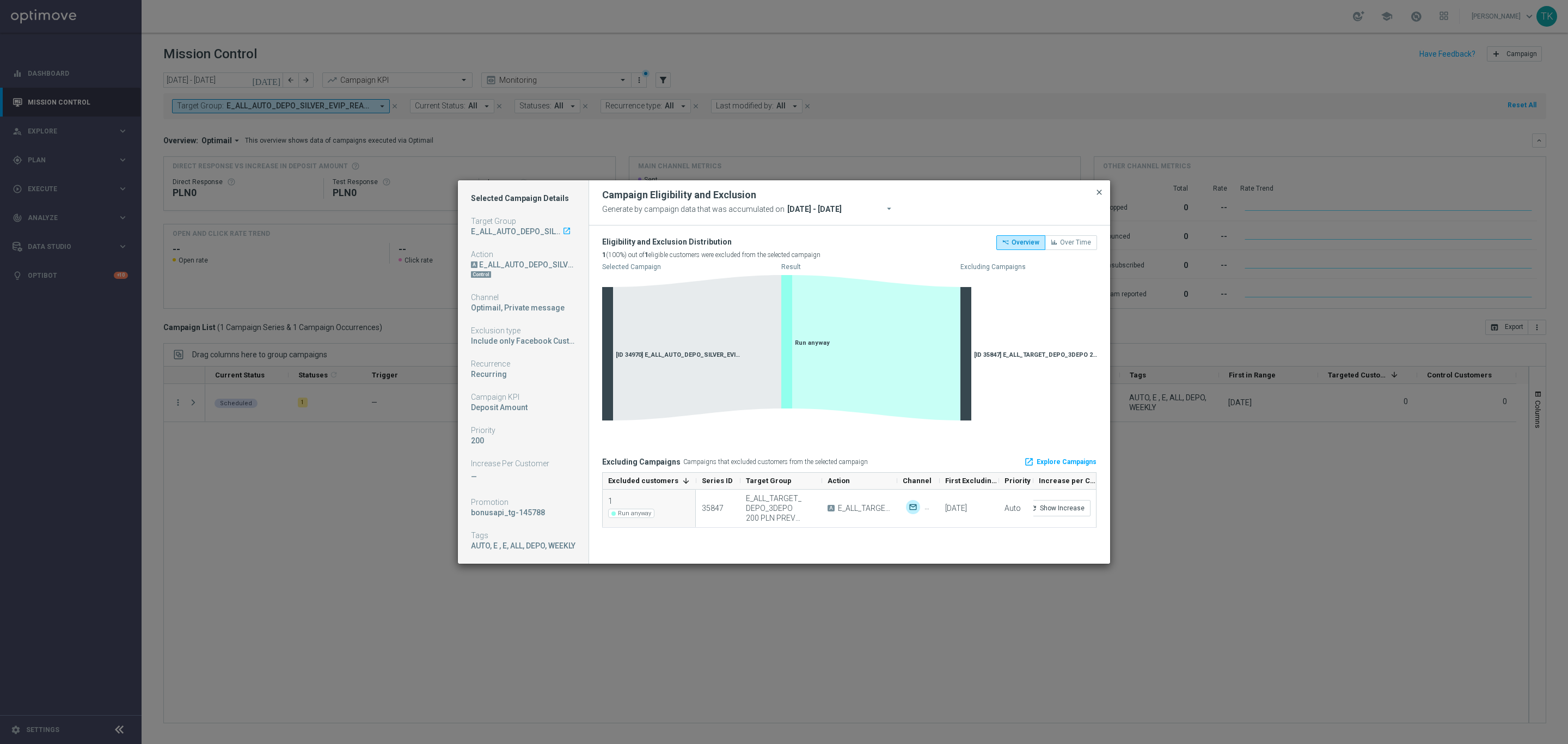
click at [1101, 191] on span "close" at bounding box center [1099, 192] width 9 height 9
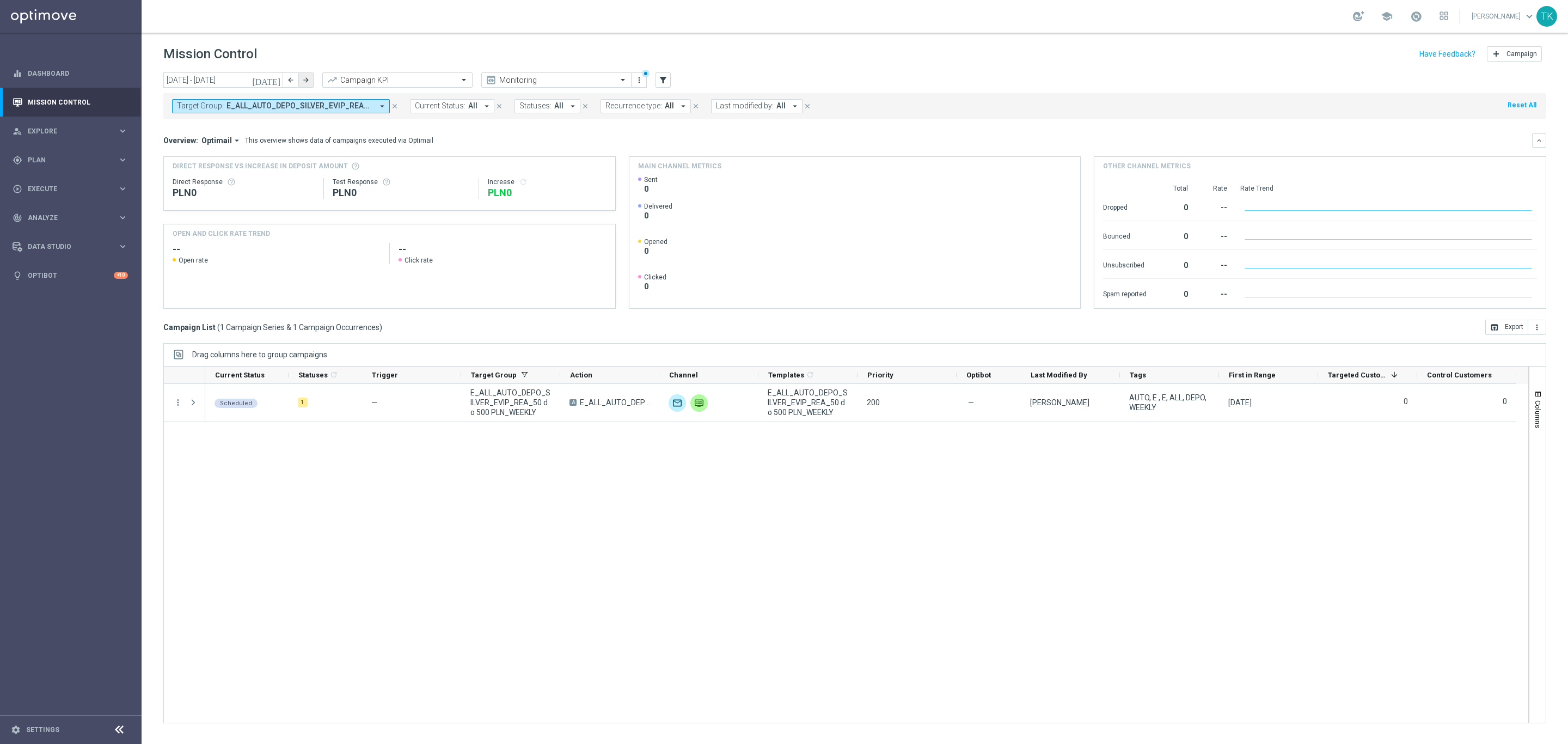
click at [303, 77] on icon "arrow_forward" at bounding box center [306, 80] width 8 height 8
type input "[DATE] - [DATE]"
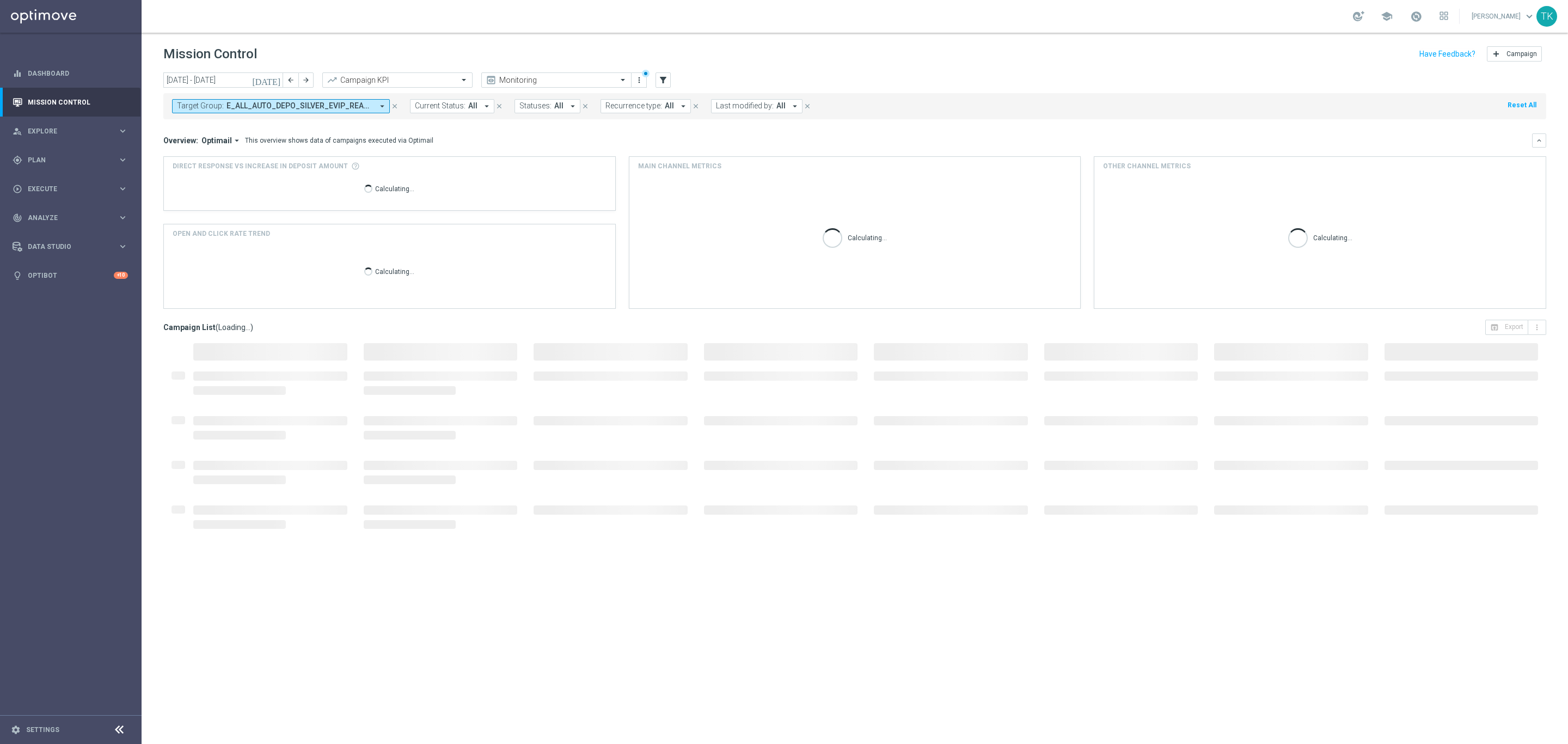
click at [309, 100] on button "Target Group: E_ALL_AUTO_DEPO_SILVER_EVIP_REA_50 do 500 PLN_WEEKLY arrow_drop_d…" at bounding box center [281, 106] width 218 height 14
click at [0, 0] on div "Clear" at bounding box center [0, 0] width 0 height 0
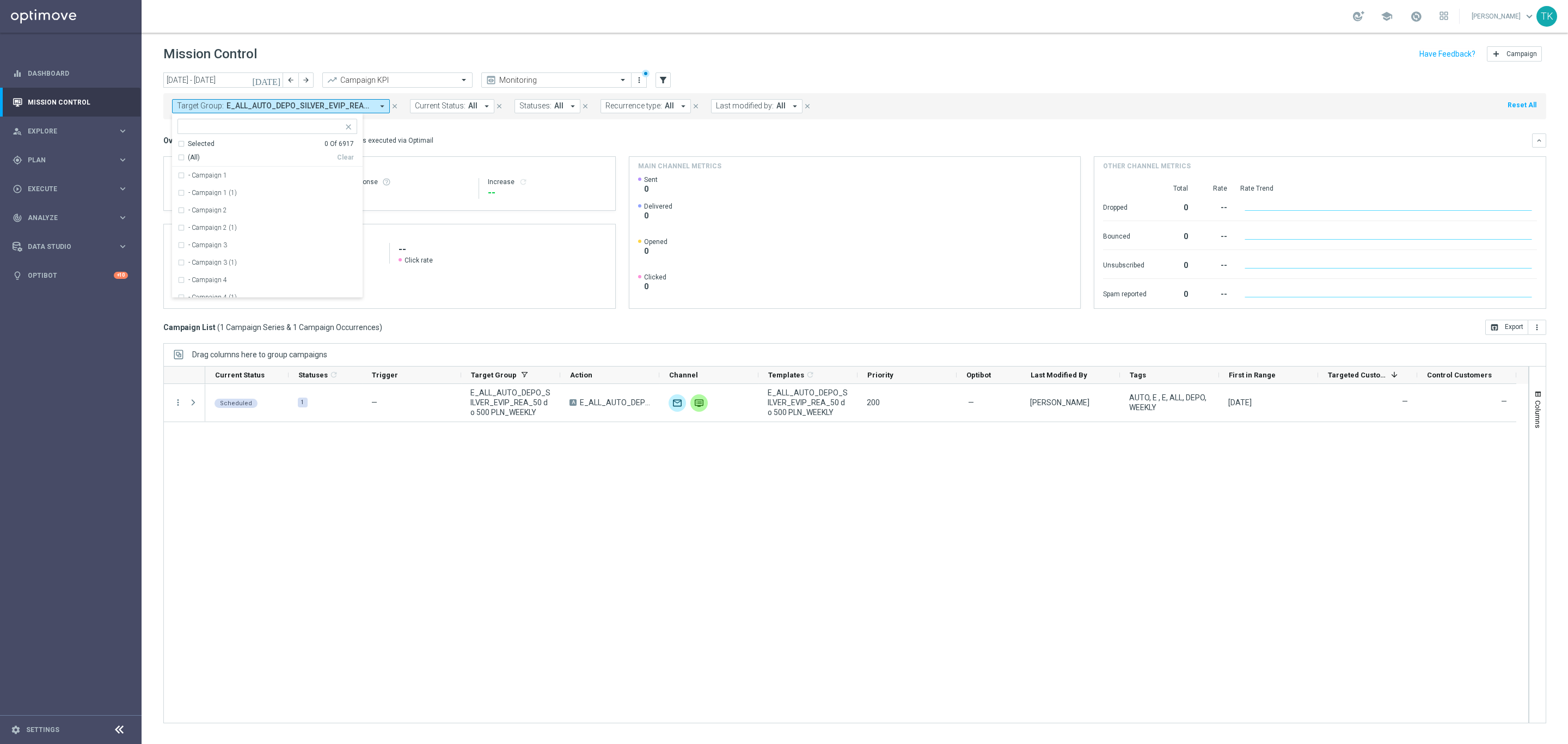
click at [205, 128] on input "text" at bounding box center [263, 127] width 160 height 9
paste input "AUTO_SCRATCH_GOLD_EVIP"
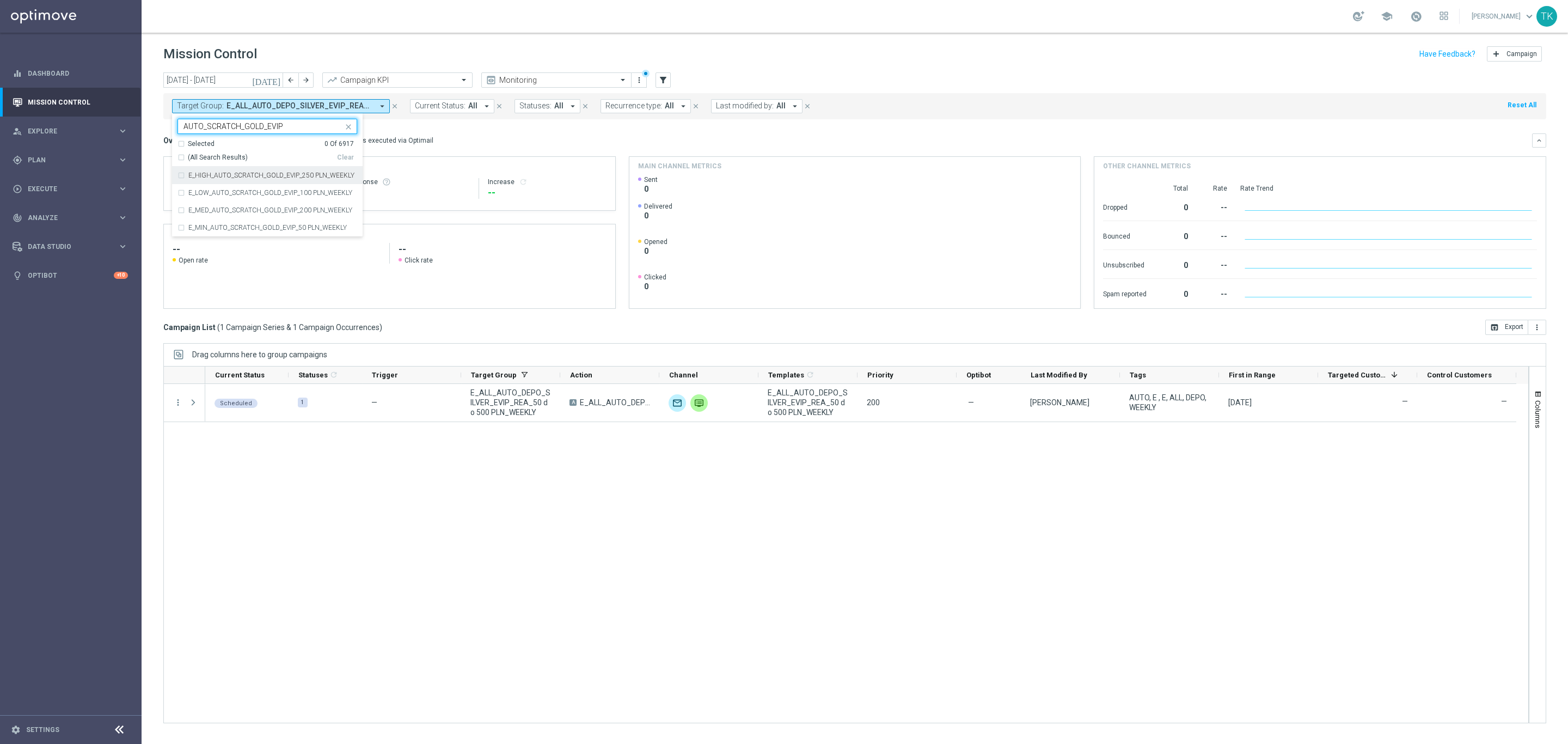
click at [181, 164] on div "Selected 0 Of 6917 (All Search Results) Clear" at bounding box center [267, 153] width 190 height 28
click at [179, 154] on div "(All Search Results)" at bounding box center [258, 158] width 160 height 9
type input "AUTO_SCRATCH_GOLD_EVIP"
click at [156, 134] on div "[DATE] [DATE] - [DATE] arrow_back arrow_forward Campaign KPI trending_up Monito…" at bounding box center [854, 403] width 1427 height 662
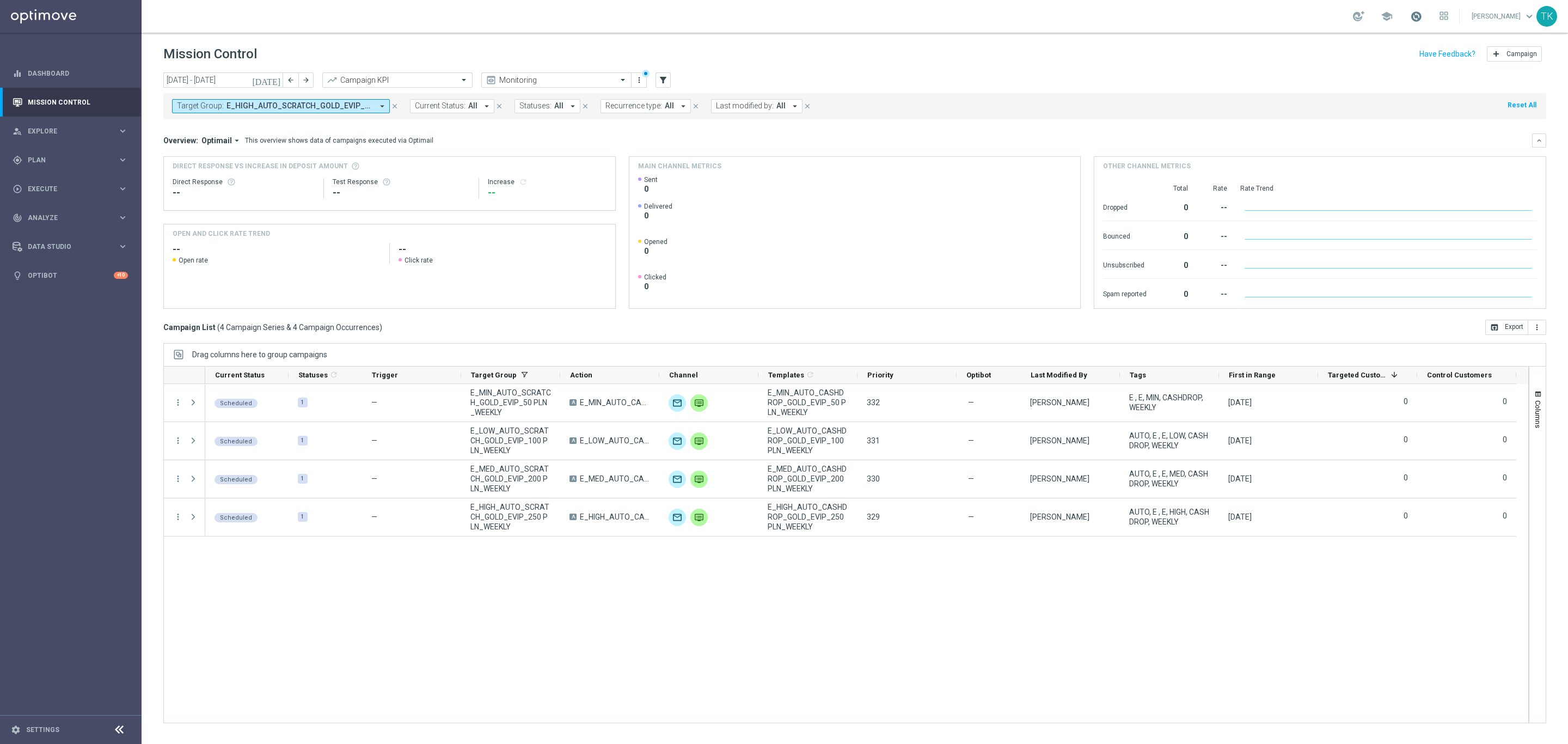
click at [1410, 18] on span at bounding box center [1415, 16] width 12 height 12
